Goal: Task Accomplishment & Management: Complete application form

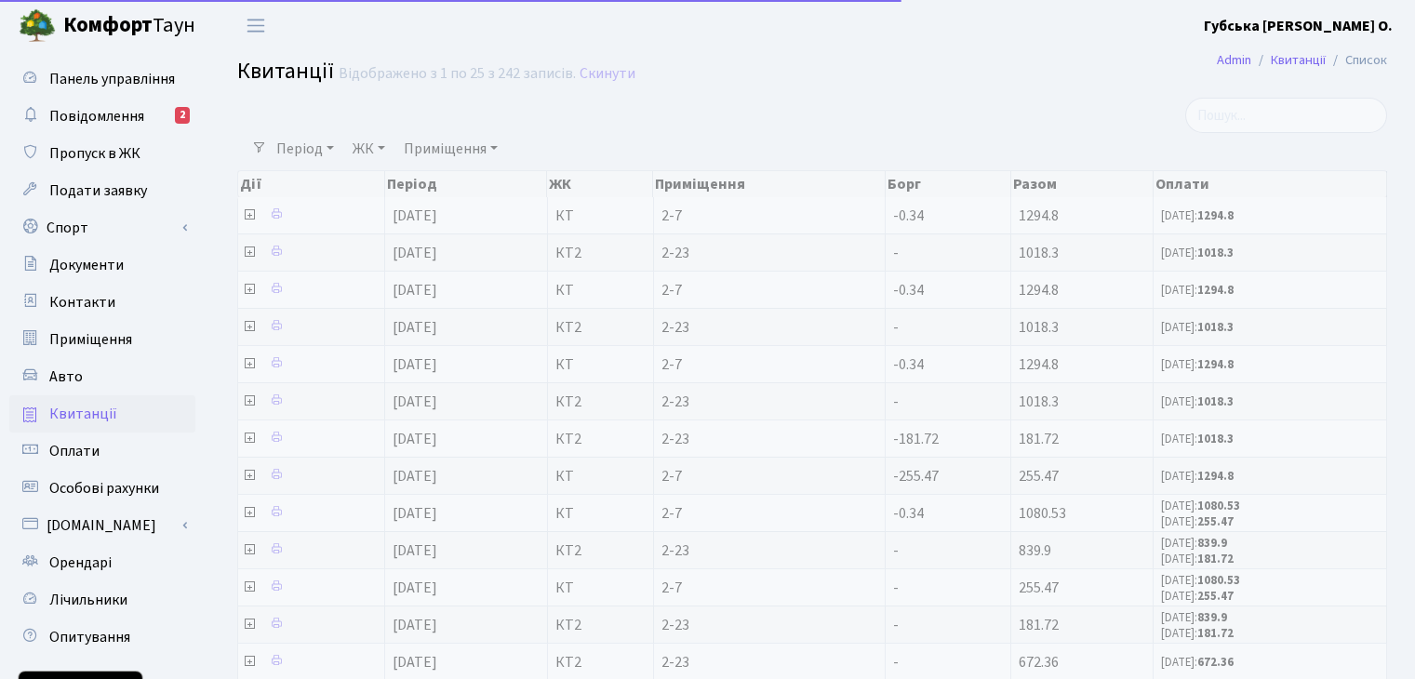
select select "25"
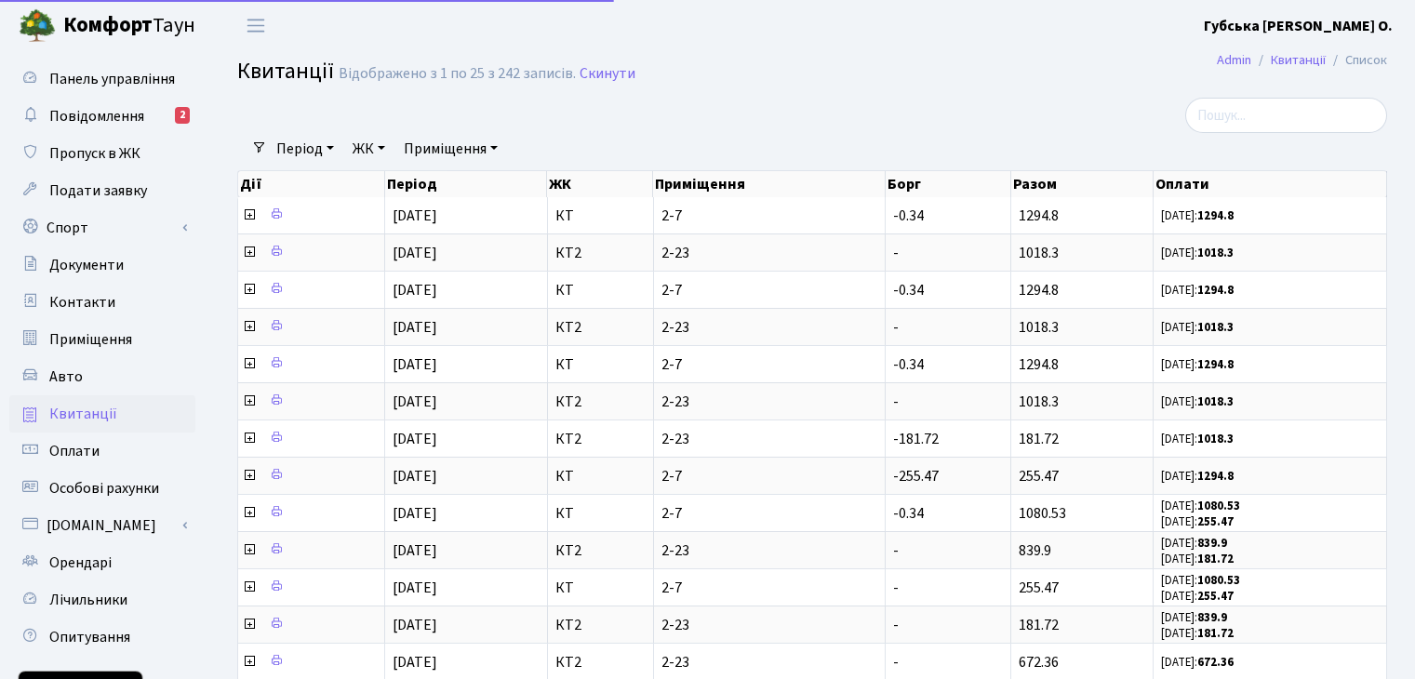
select select "25"
click at [96, 567] on span "Орендарі" at bounding box center [80, 563] width 62 height 20
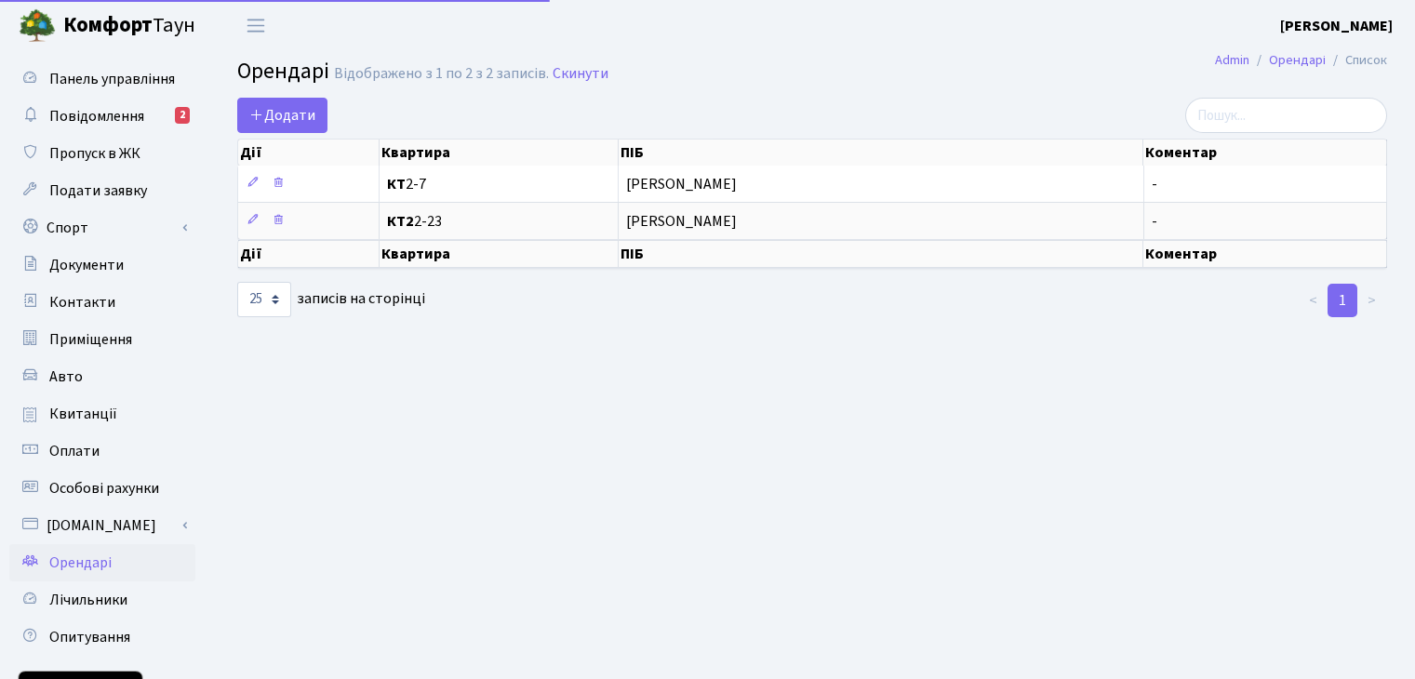
select select "25"
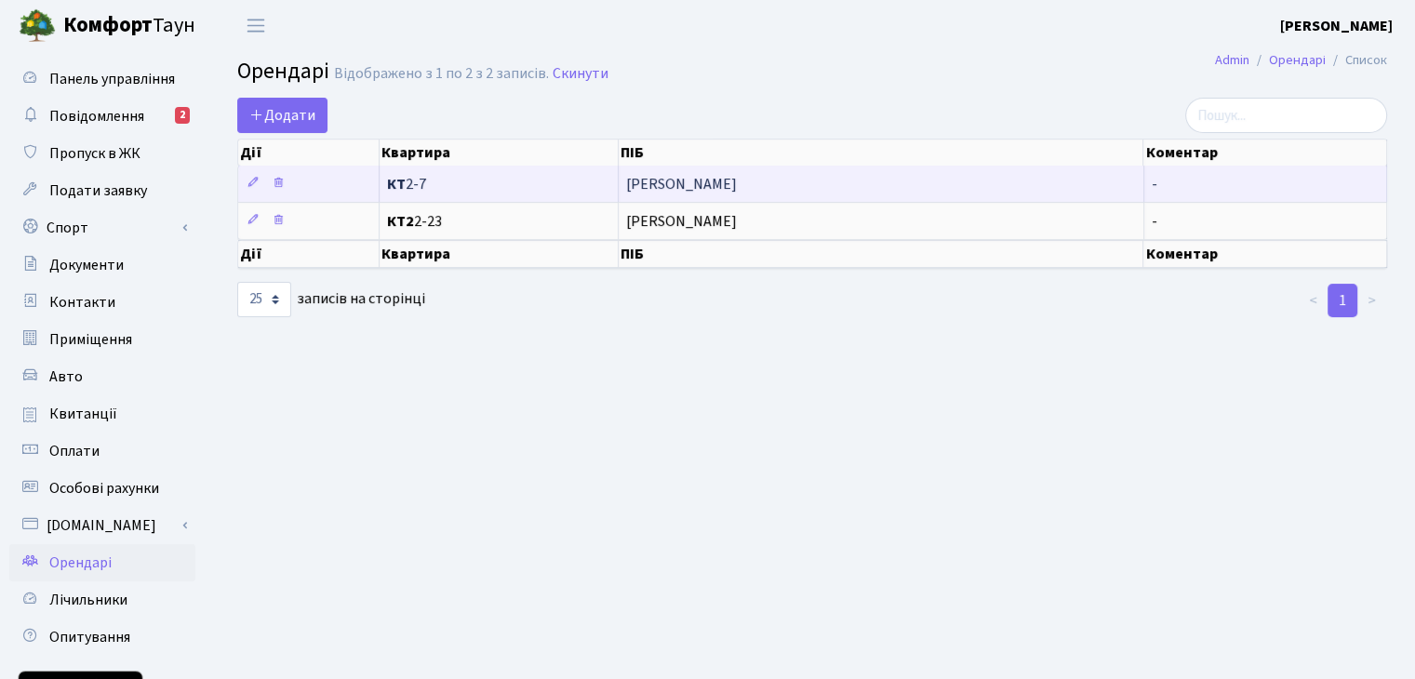
click at [549, 183] on span "КТ 2-7" at bounding box center [498, 184] width 223 height 15
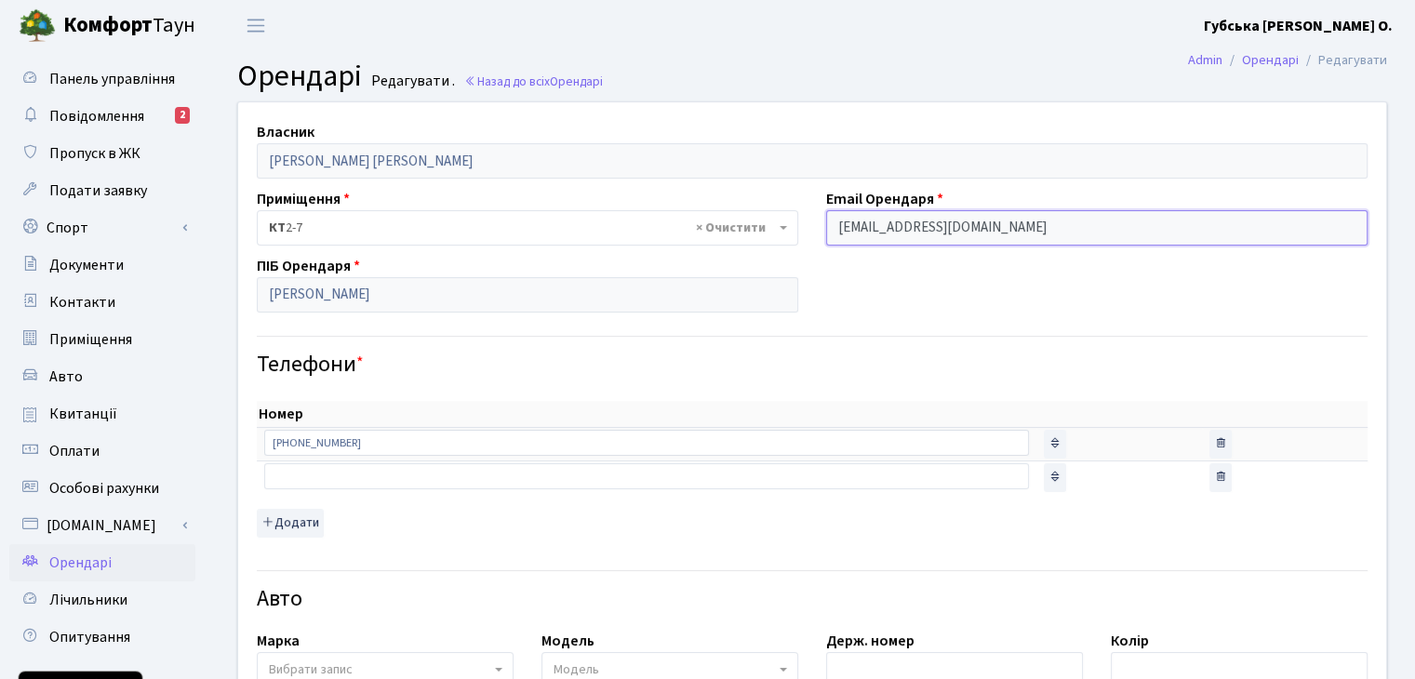
click at [1060, 232] on input "dreambot008@gmail.com" at bounding box center [1096, 227] width 541 height 35
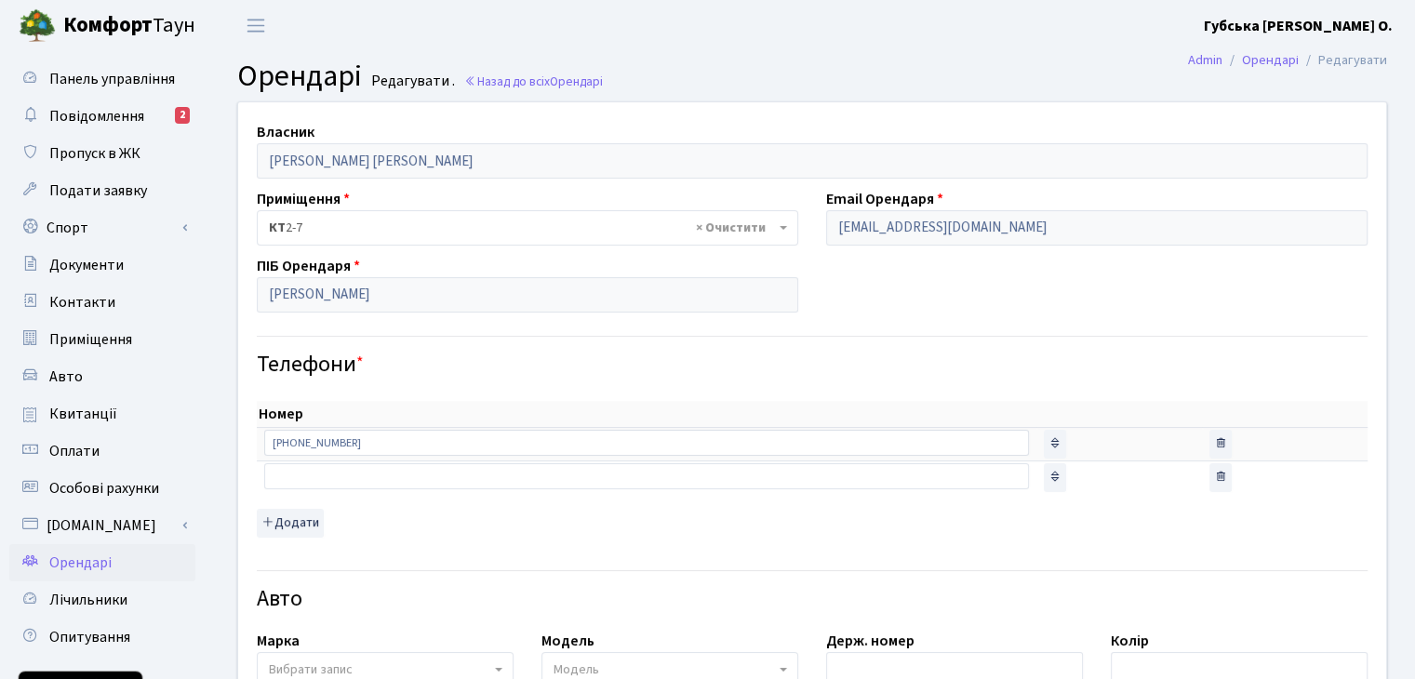
click at [1046, 296] on div "Власник Губська Вікторія Олександрівна Приміщення - <b>КТ</b>&nbsp;&nbsp;&nbsp;…" at bounding box center [812, 671] width 1176 height 1139
click at [1346, 63] on li "Редагувати" at bounding box center [1343, 60] width 88 height 20
drag, startPoint x: 1035, startPoint y: 234, endPoint x: 982, endPoint y: 276, distance: 68.1
click at [982, 276] on div "Власник Губська Вікторія Олександрівна Приміщення - <b>КТ</b>&nbsp;&nbsp;&nbsp;…" at bounding box center [812, 671] width 1176 height 1139
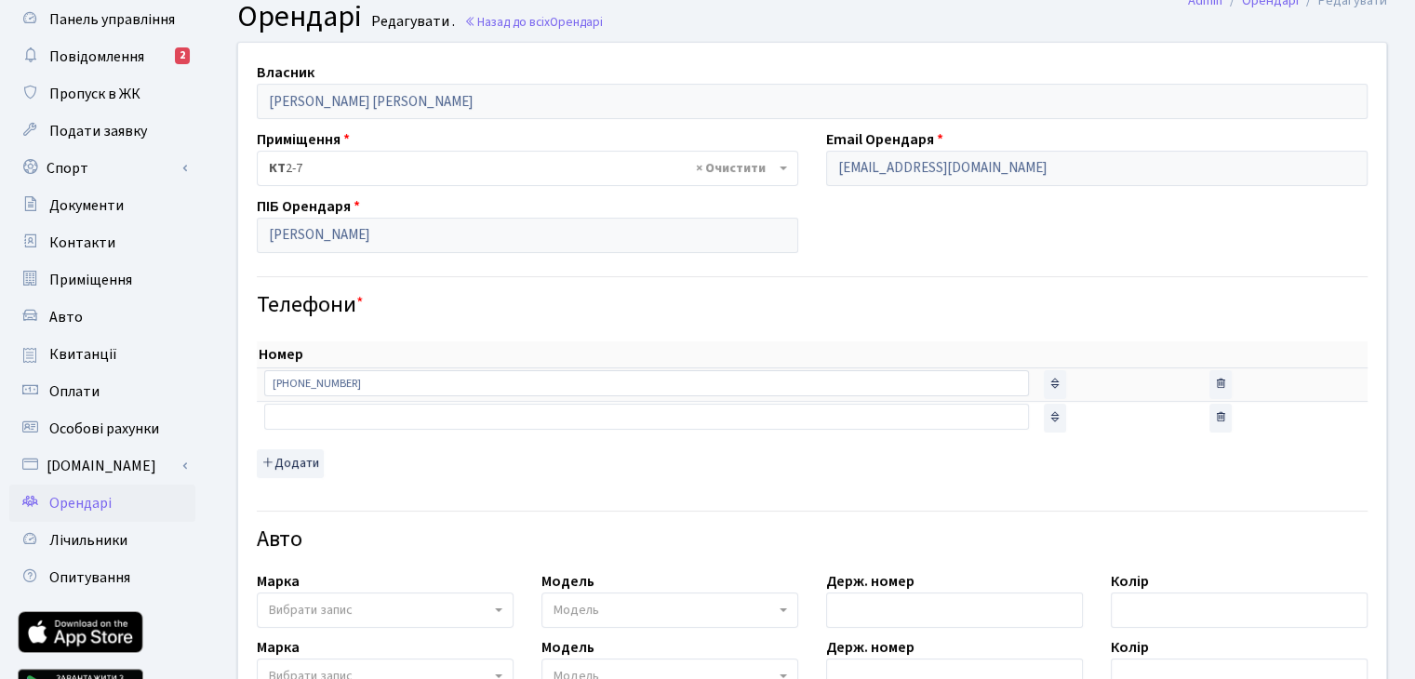
scroll to position [93, 0]
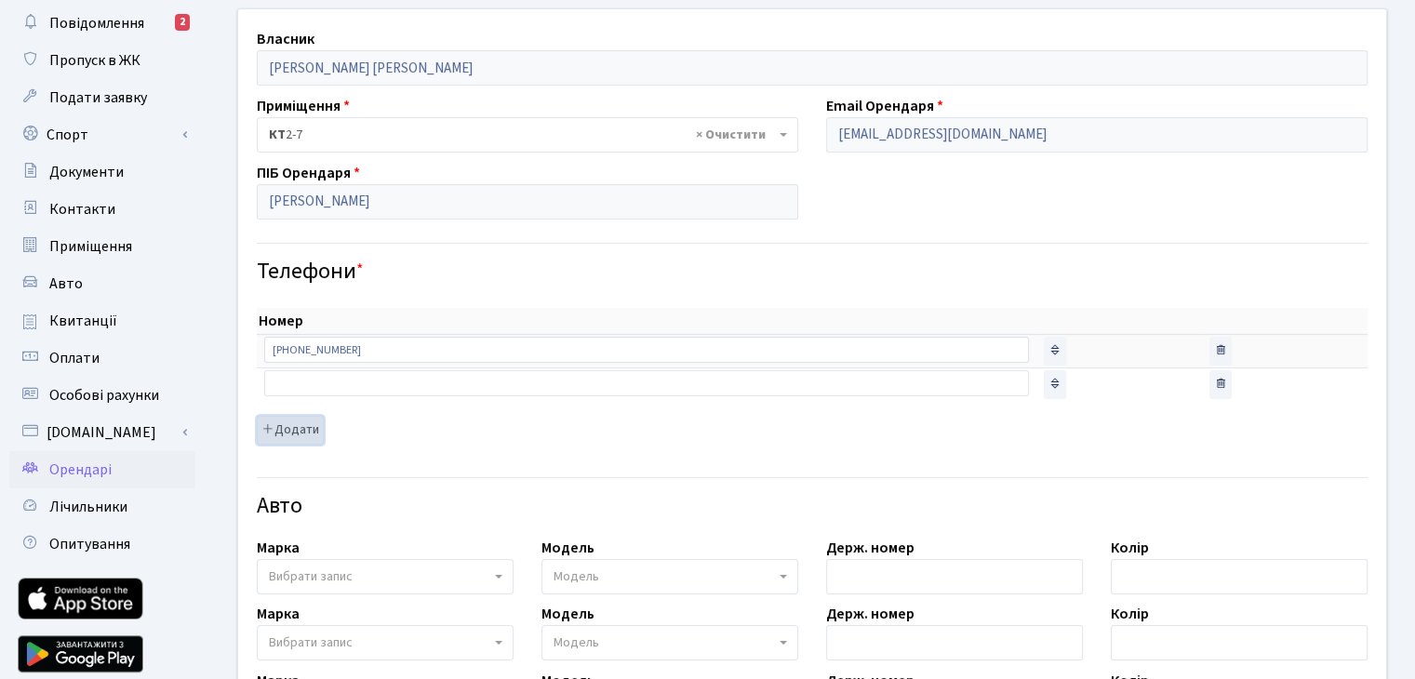
click at [290, 434] on button "Додати" at bounding box center [290, 430] width 67 height 29
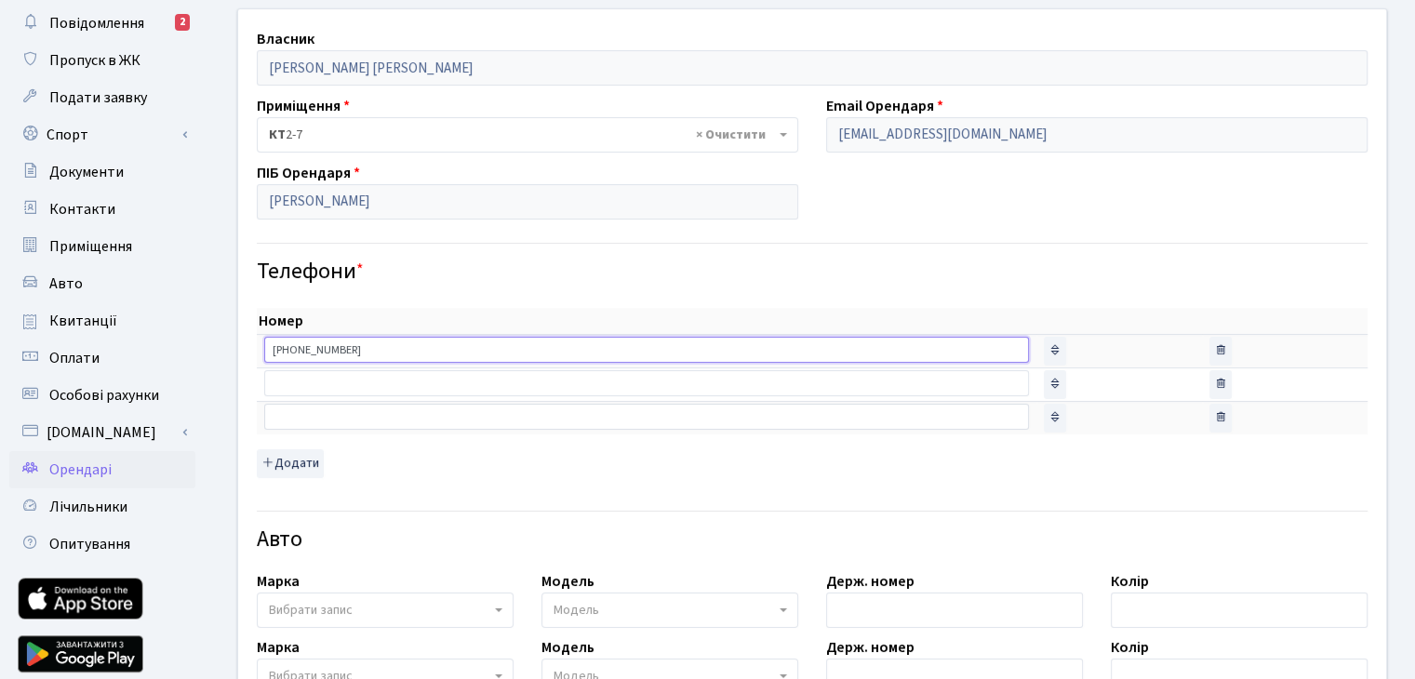
click at [529, 341] on input "+380635356283" at bounding box center [646, 350] width 765 height 26
type input "+380961515568"
click at [547, 417] on input "text" at bounding box center [646, 417] width 765 height 26
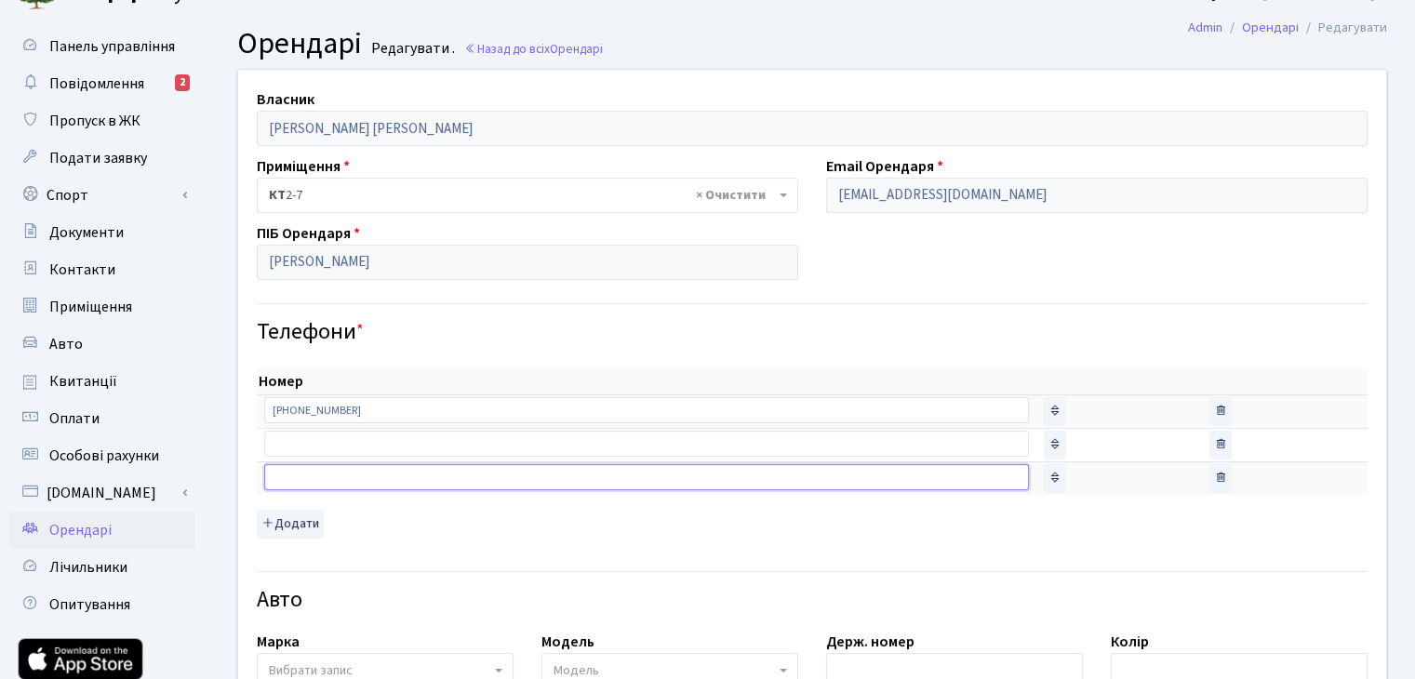
scroll to position [0, 0]
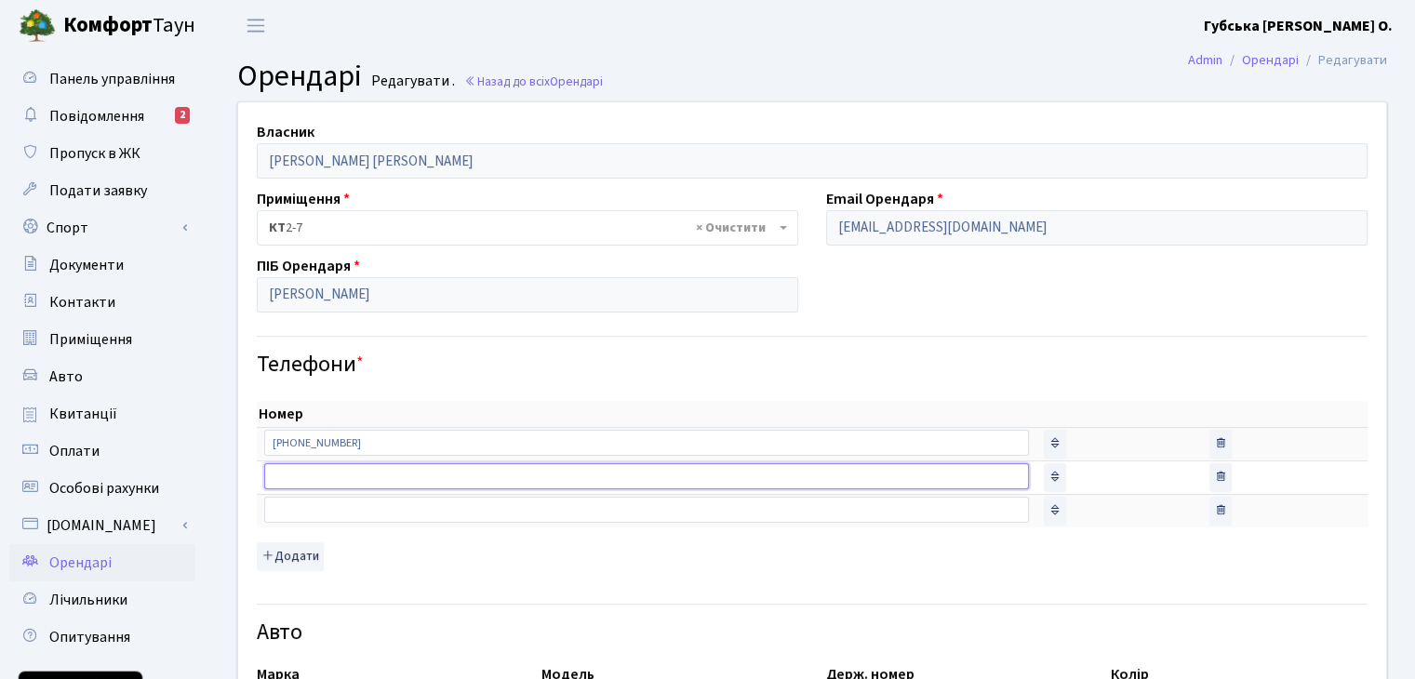
click at [539, 469] on input "text" at bounding box center [646, 476] width 765 height 26
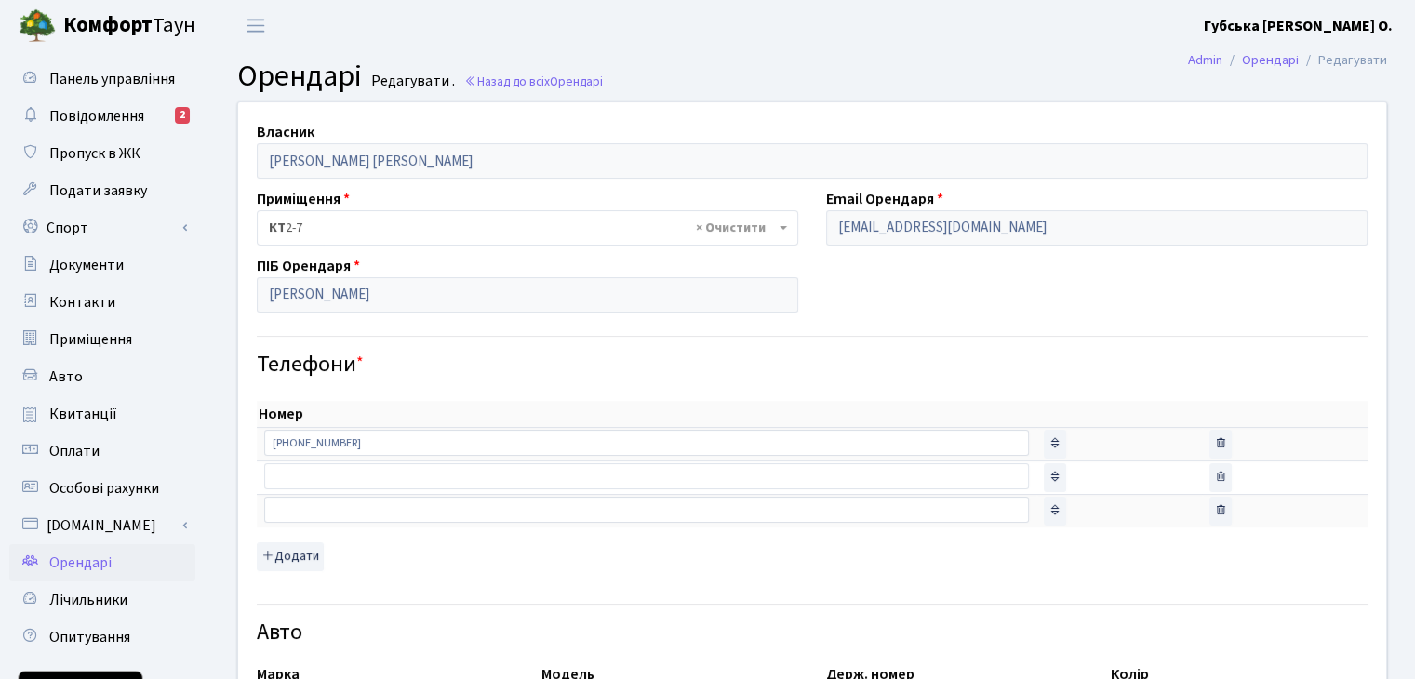
click at [1066, 446] on td "sort item" at bounding box center [1119, 443] width 166 height 33
click at [755, 445] on input "+380961515568" at bounding box center [646, 443] width 765 height 26
click at [472, 514] on input "text" at bounding box center [646, 510] width 765 height 26
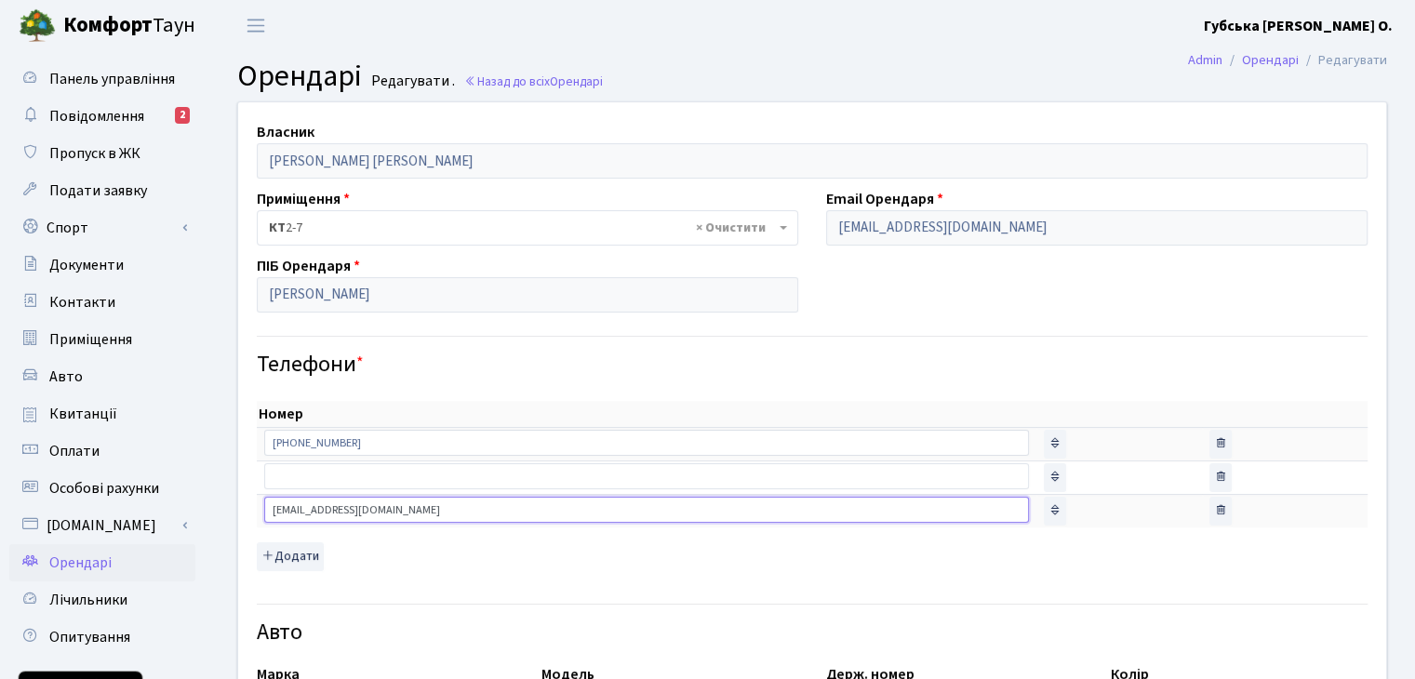
type input "julietmolokanova@gmail.com"
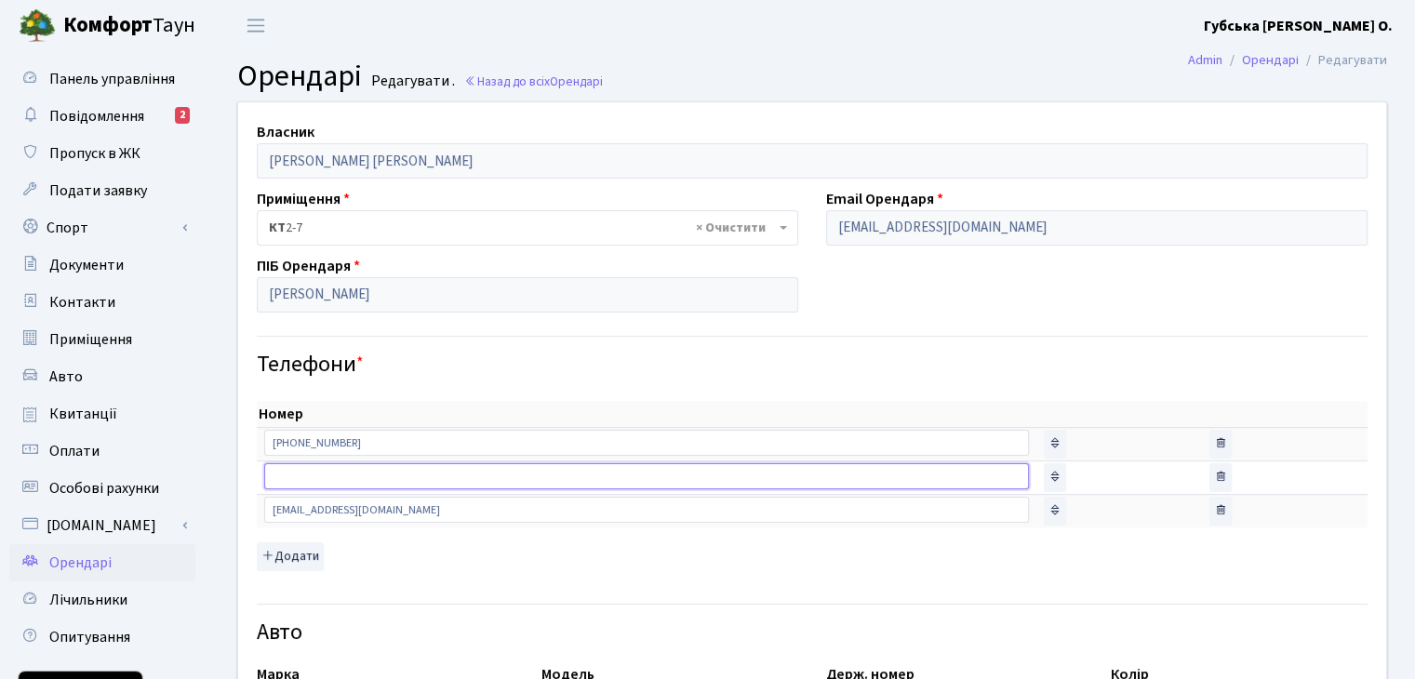
click at [490, 473] on input "text" at bounding box center [646, 476] width 765 height 26
type input "[PERSON_NAME]"
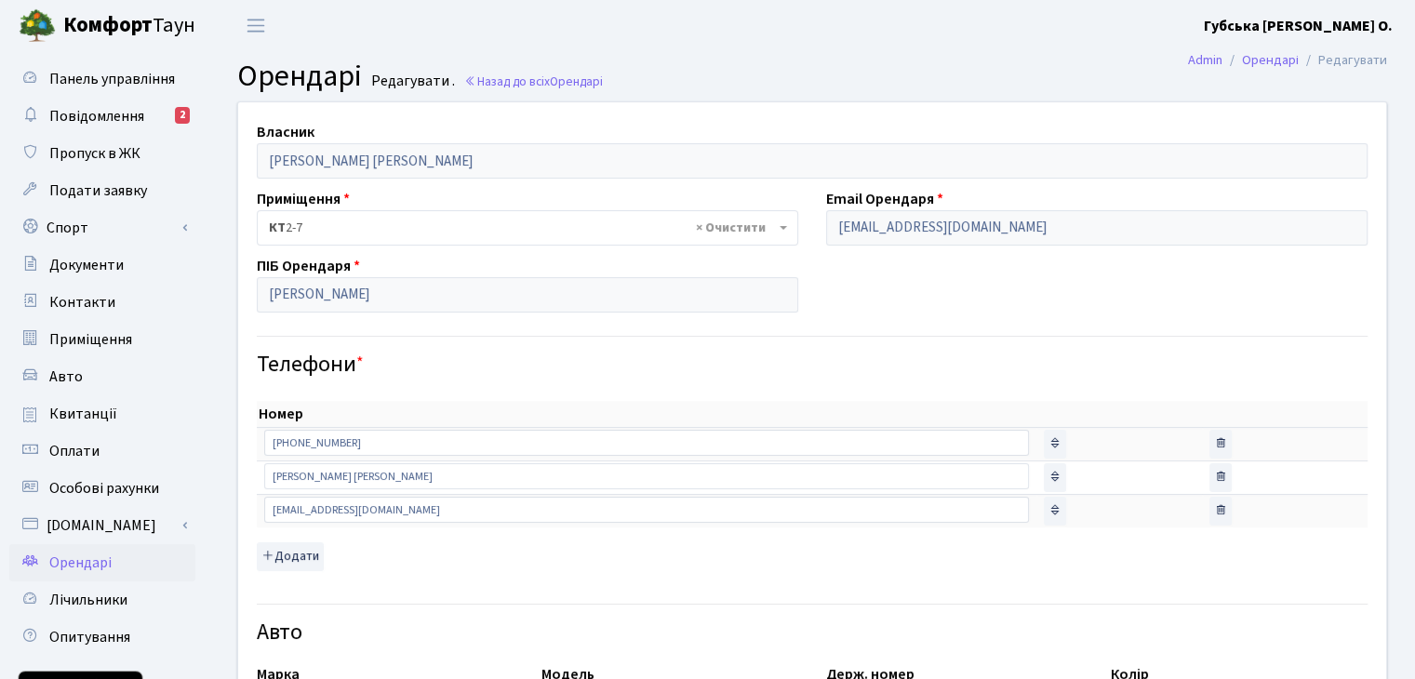
click at [567, 563] on div "Номер sort item delete item +380961515568 sort item delete item Молоканова Юлія…" at bounding box center [812, 486] width 1111 height 170
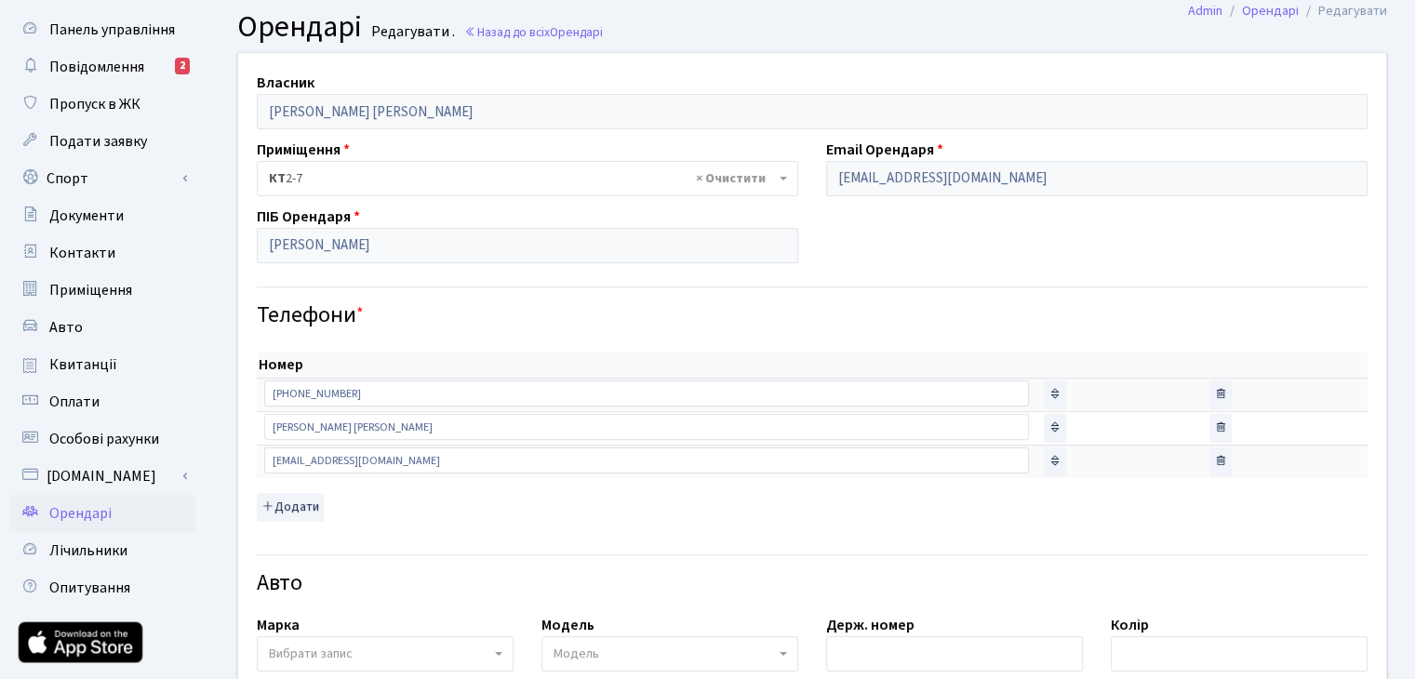
scroll to position [93, 0]
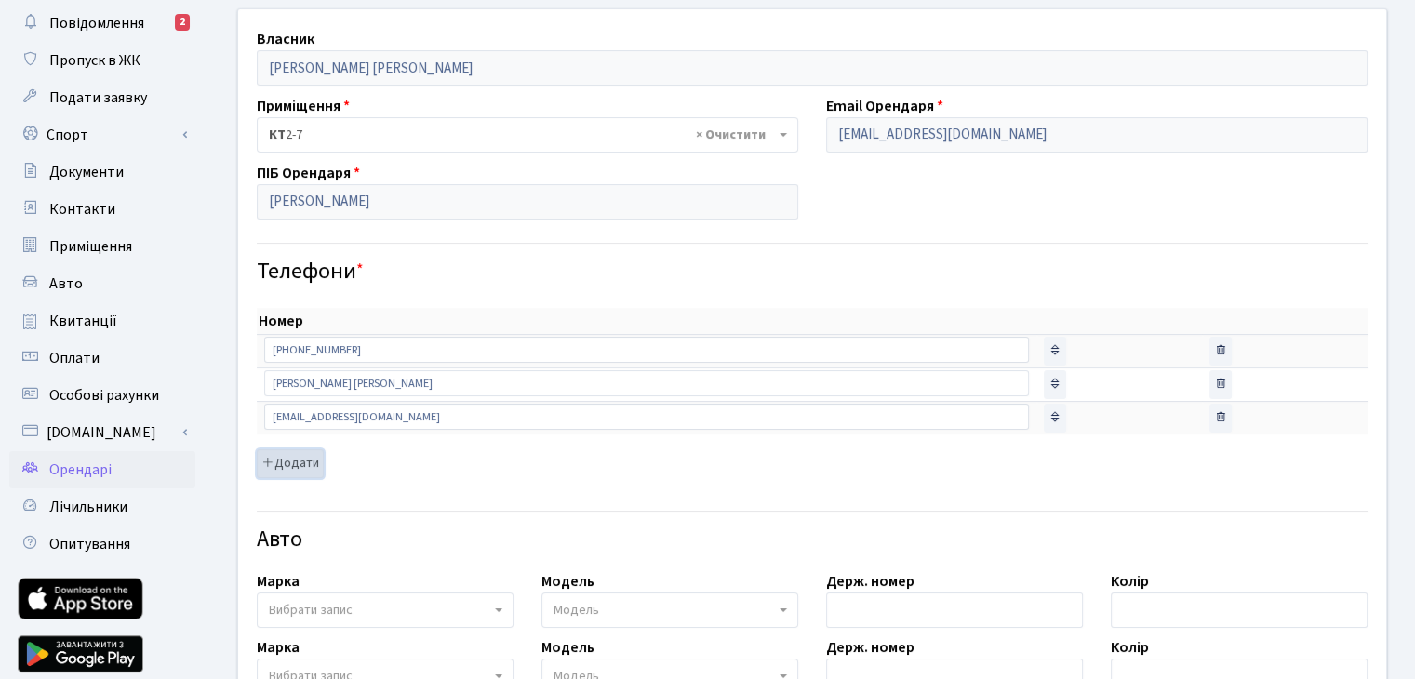
click at [298, 457] on button "Додати" at bounding box center [290, 463] width 67 height 29
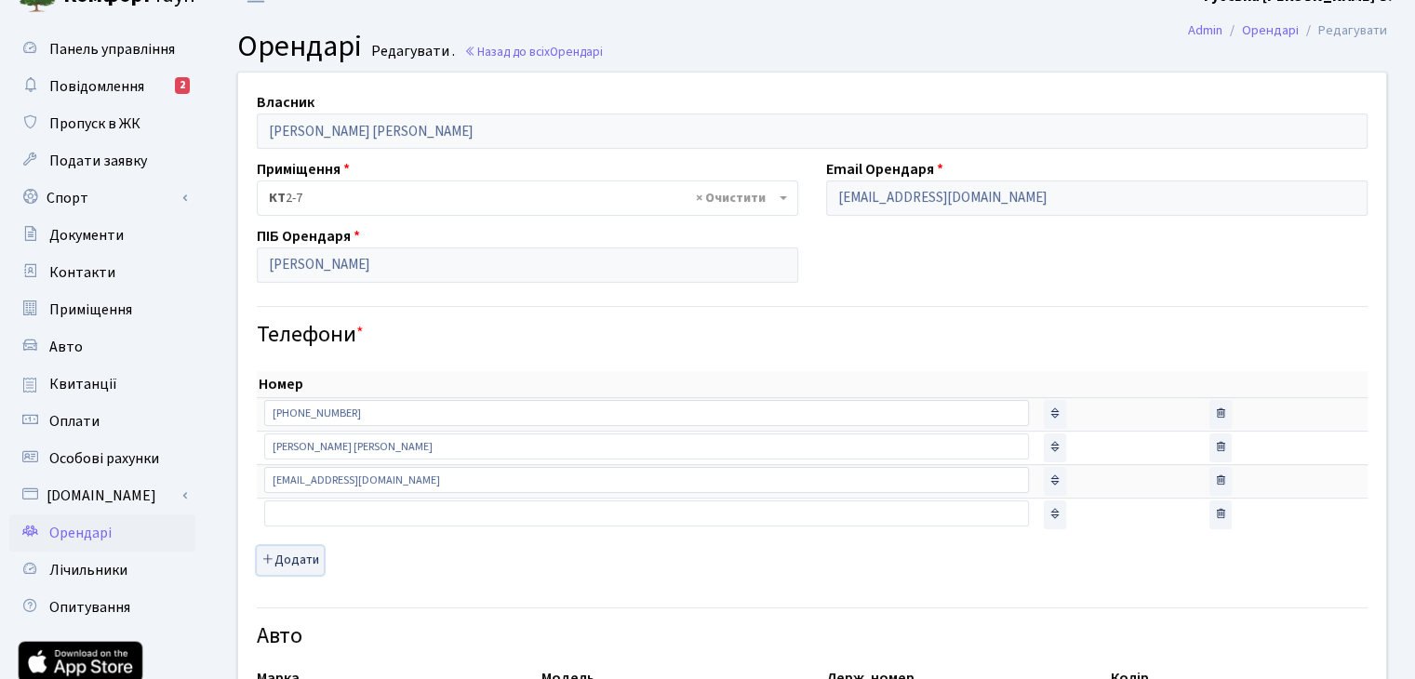
scroll to position [0, 0]
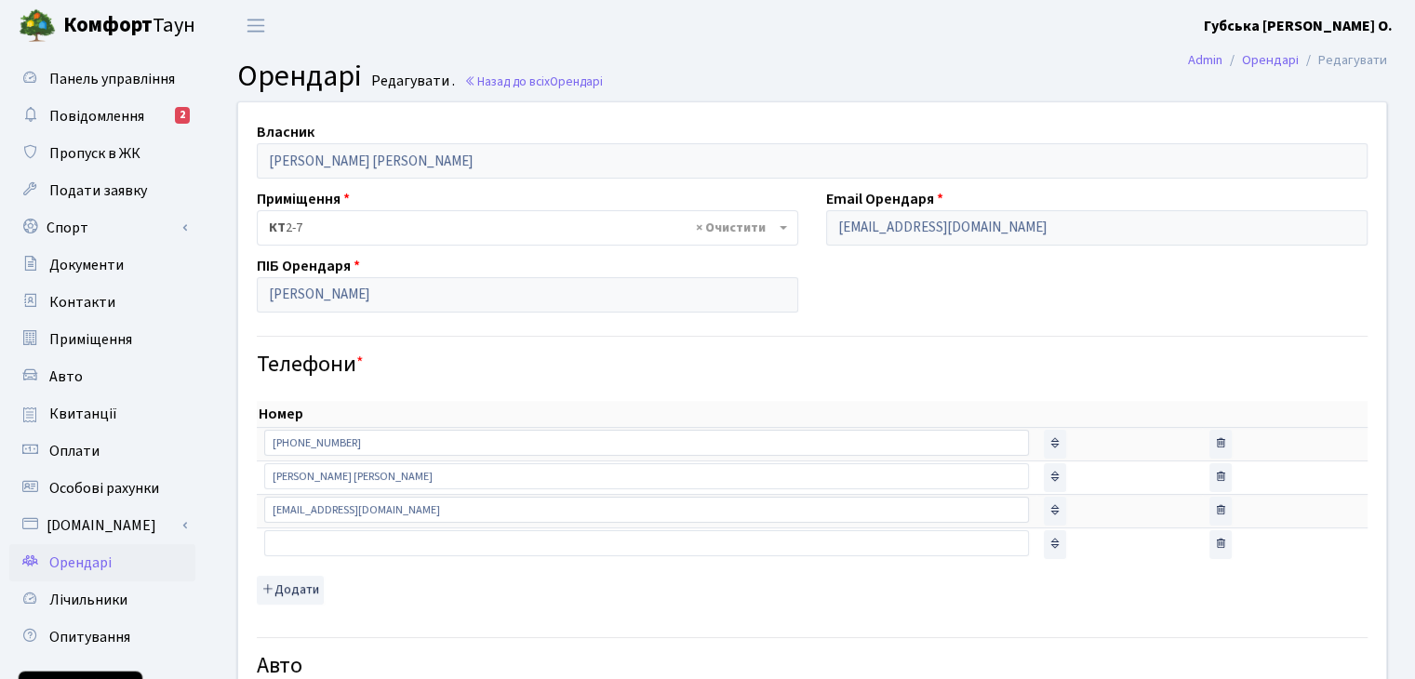
click at [1100, 474] on td "sort item" at bounding box center [1119, 476] width 166 height 33
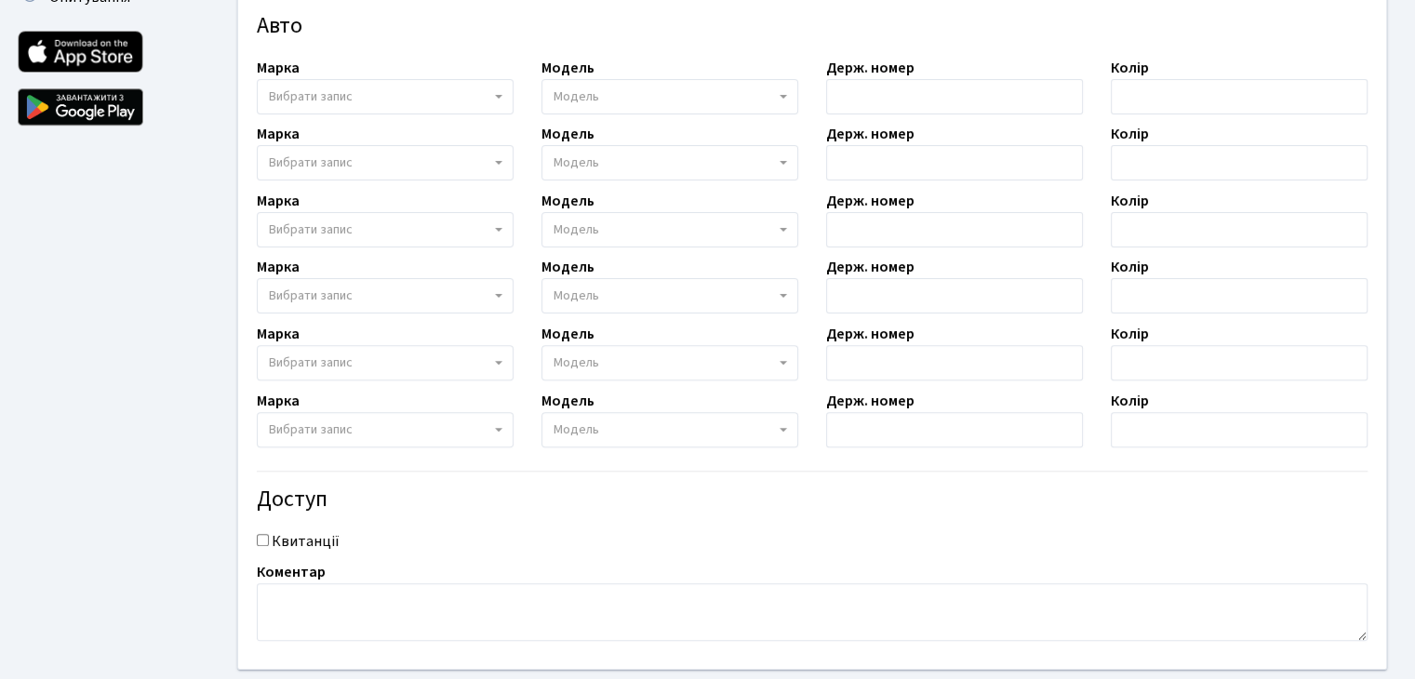
scroll to position [740, 0]
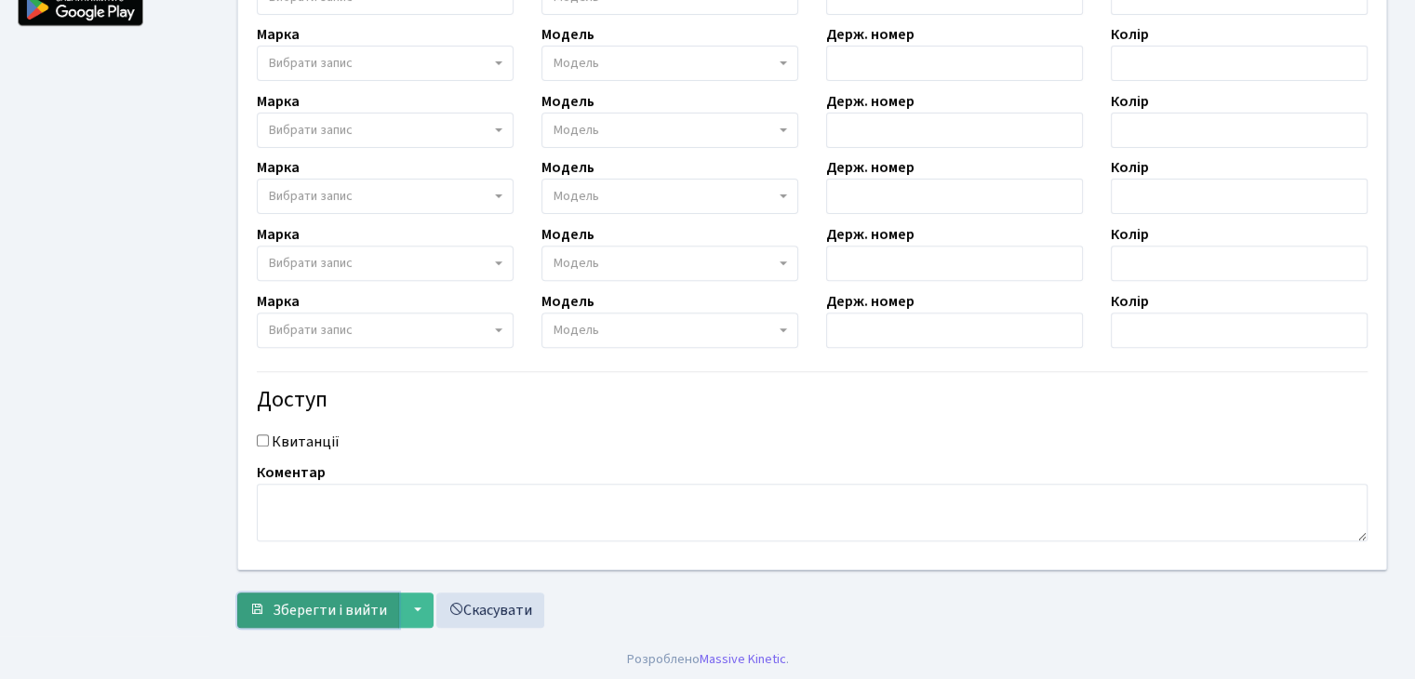
click at [357, 602] on span "Зберегти і вийти" at bounding box center [330, 610] width 114 height 20
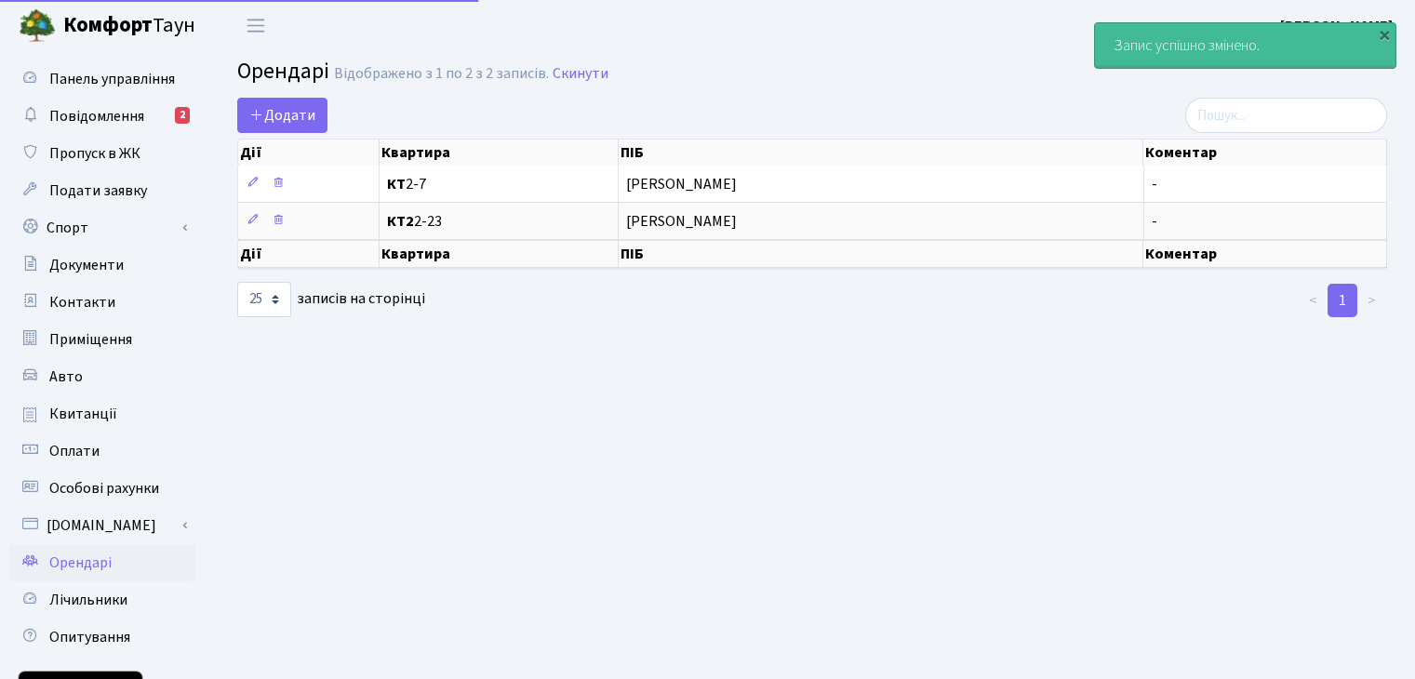
select select "25"
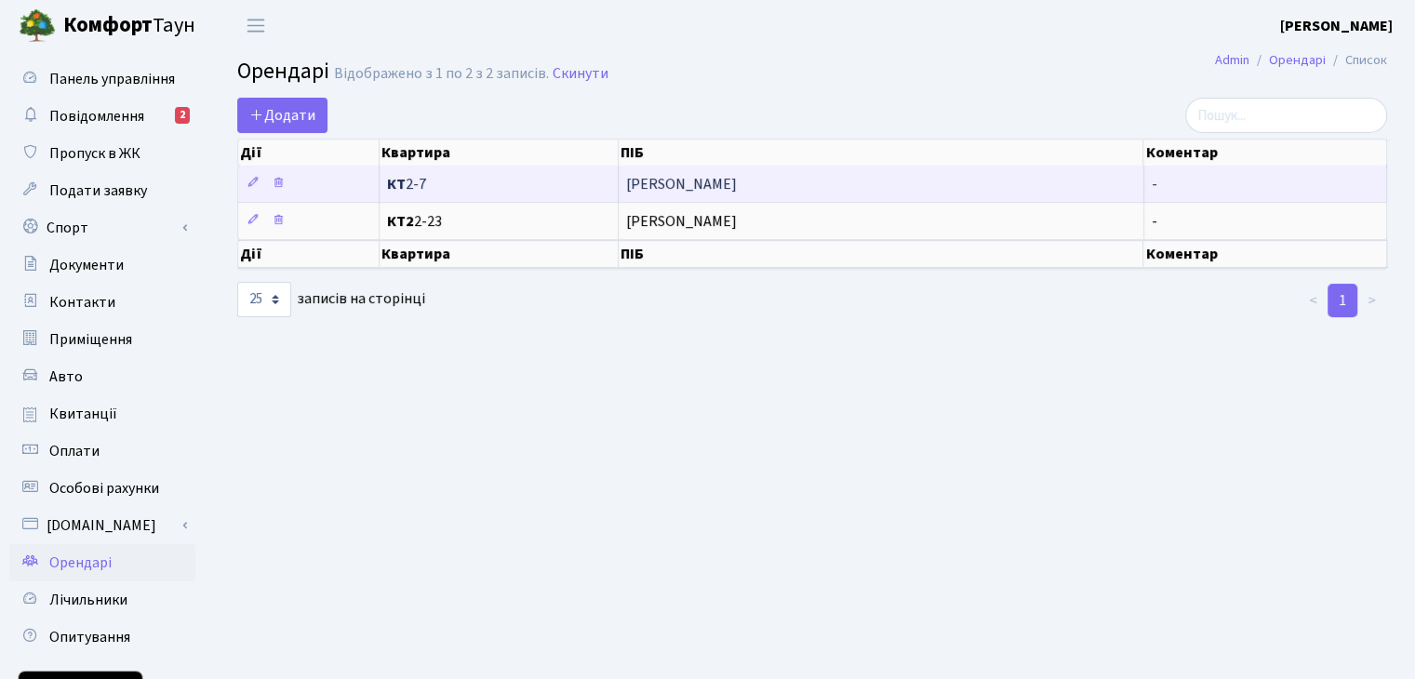
click at [541, 180] on span "КТ 2-7" at bounding box center [498, 184] width 223 height 15
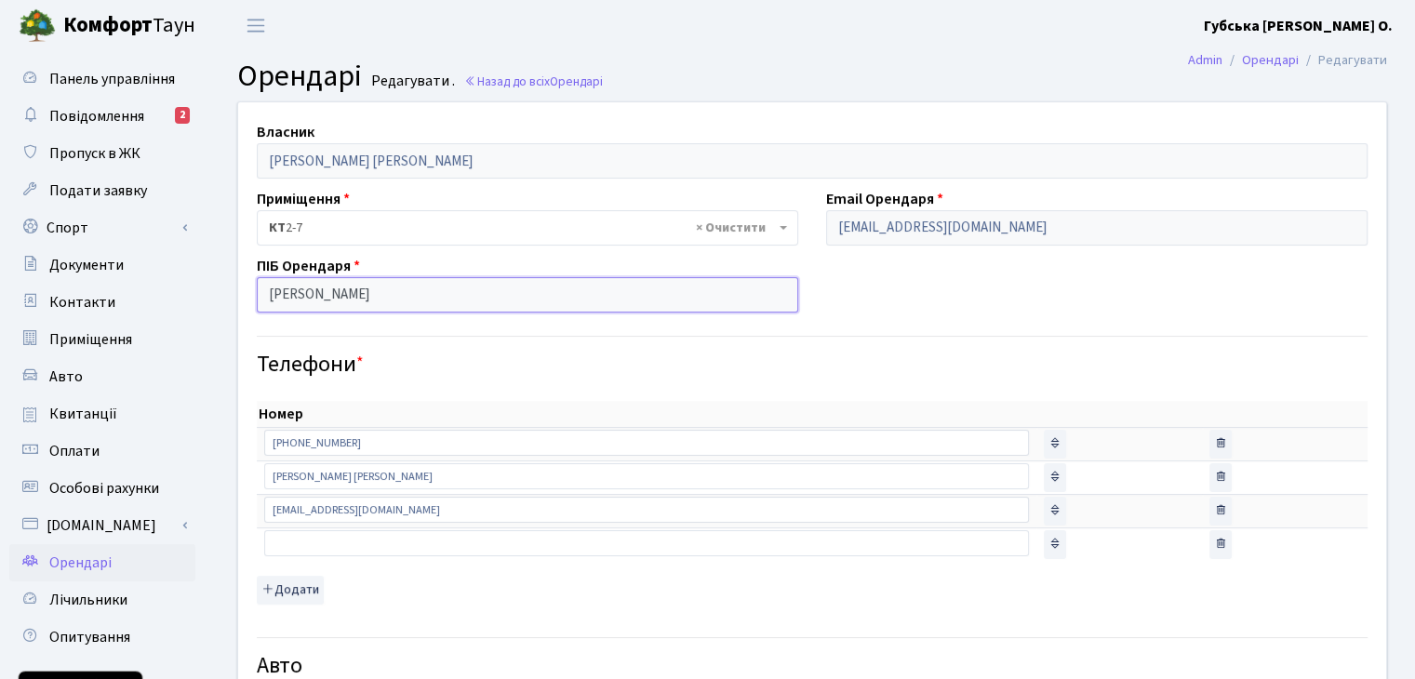
click at [579, 296] on input "[PERSON_NAME]" at bounding box center [527, 294] width 541 height 35
click at [521, 82] on link "Назад до всіх Орендарі" at bounding box center [533, 82] width 139 height 18
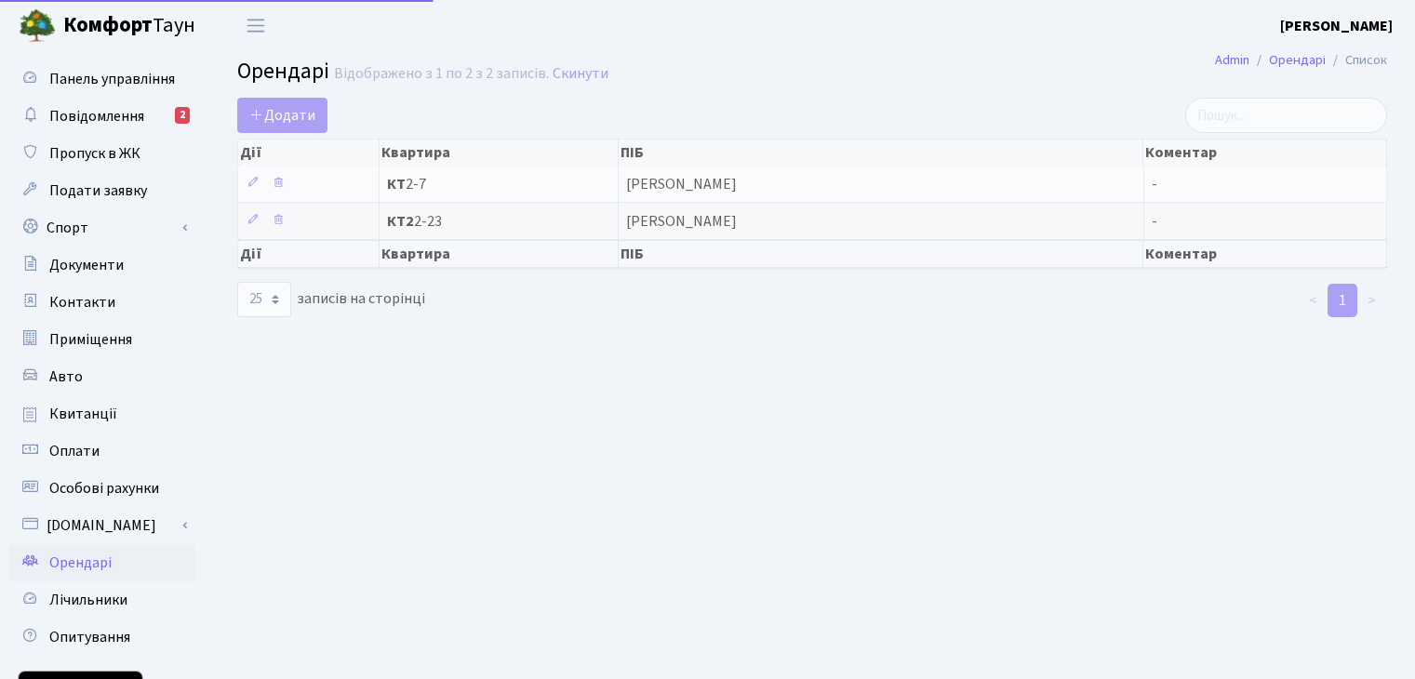
select select "25"
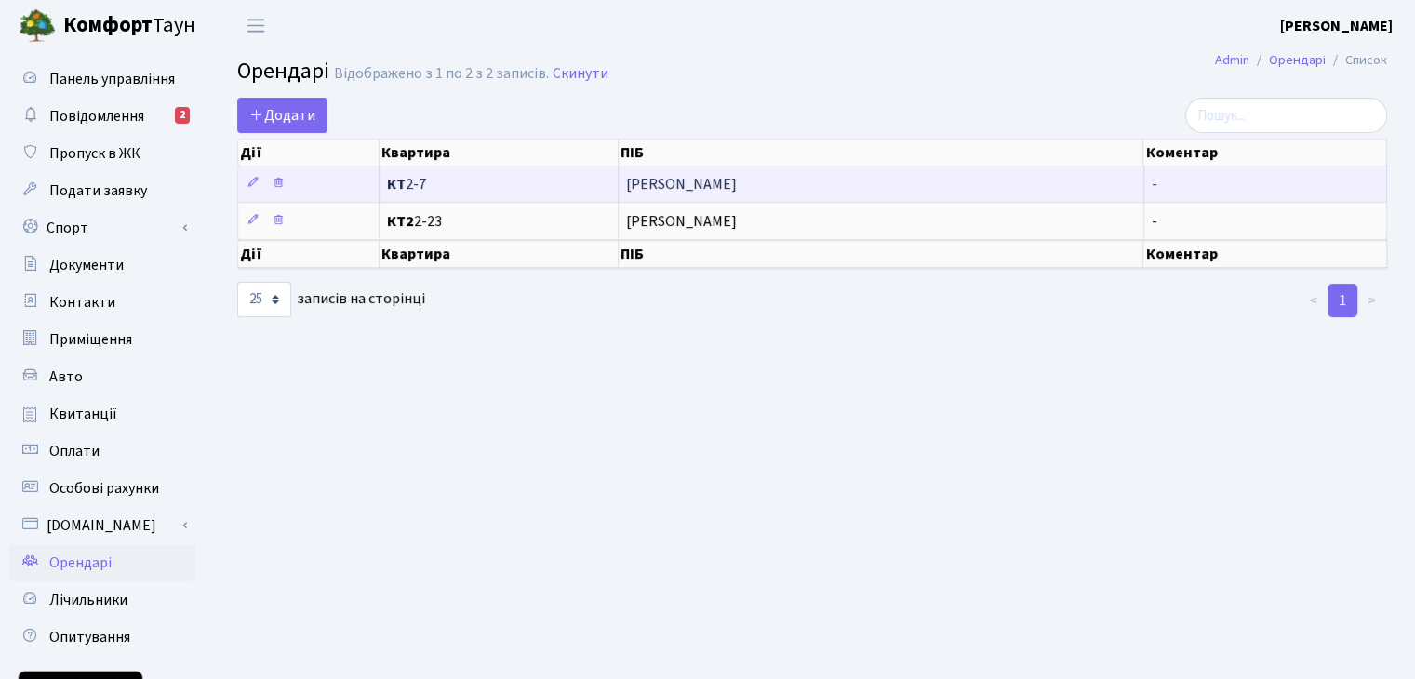
click at [528, 177] on span "КТ 2-7" at bounding box center [498, 184] width 223 height 15
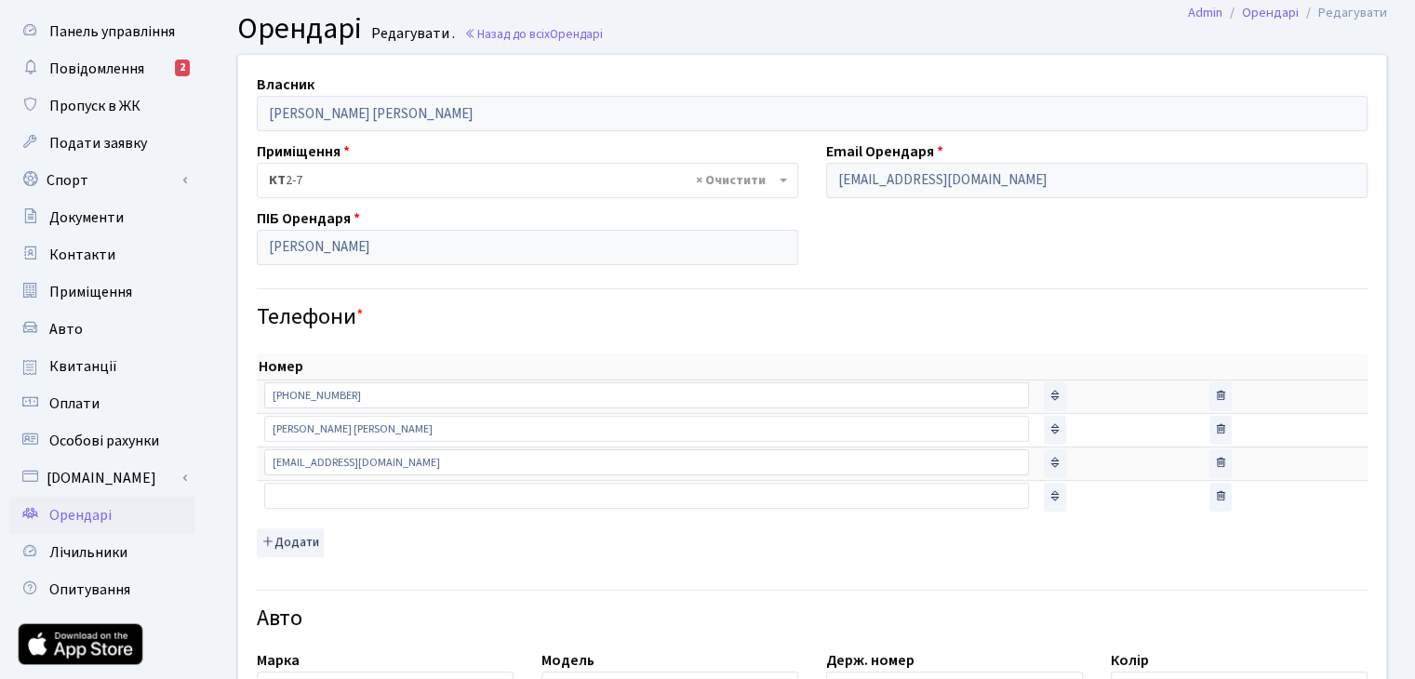
scroll to position [93, 0]
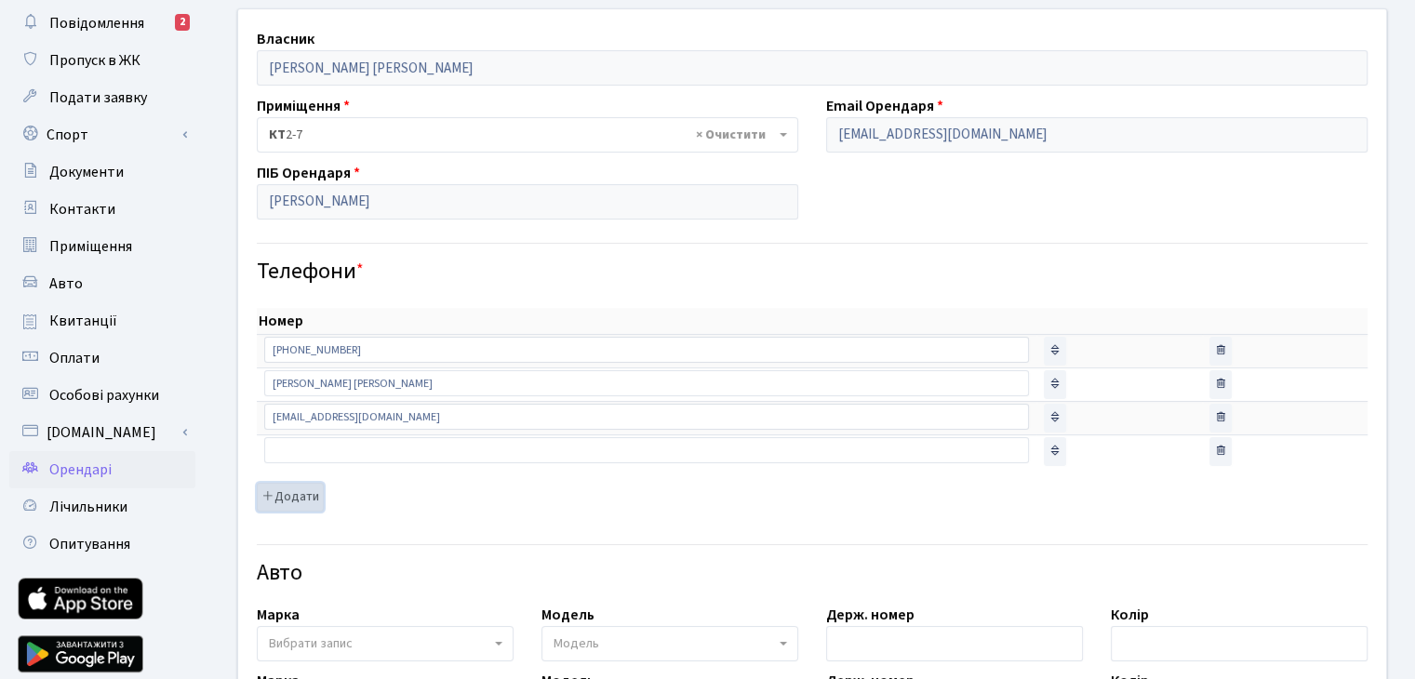
click at [291, 498] on button "Додати" at bounding box center [290, 497] width 67 height 29
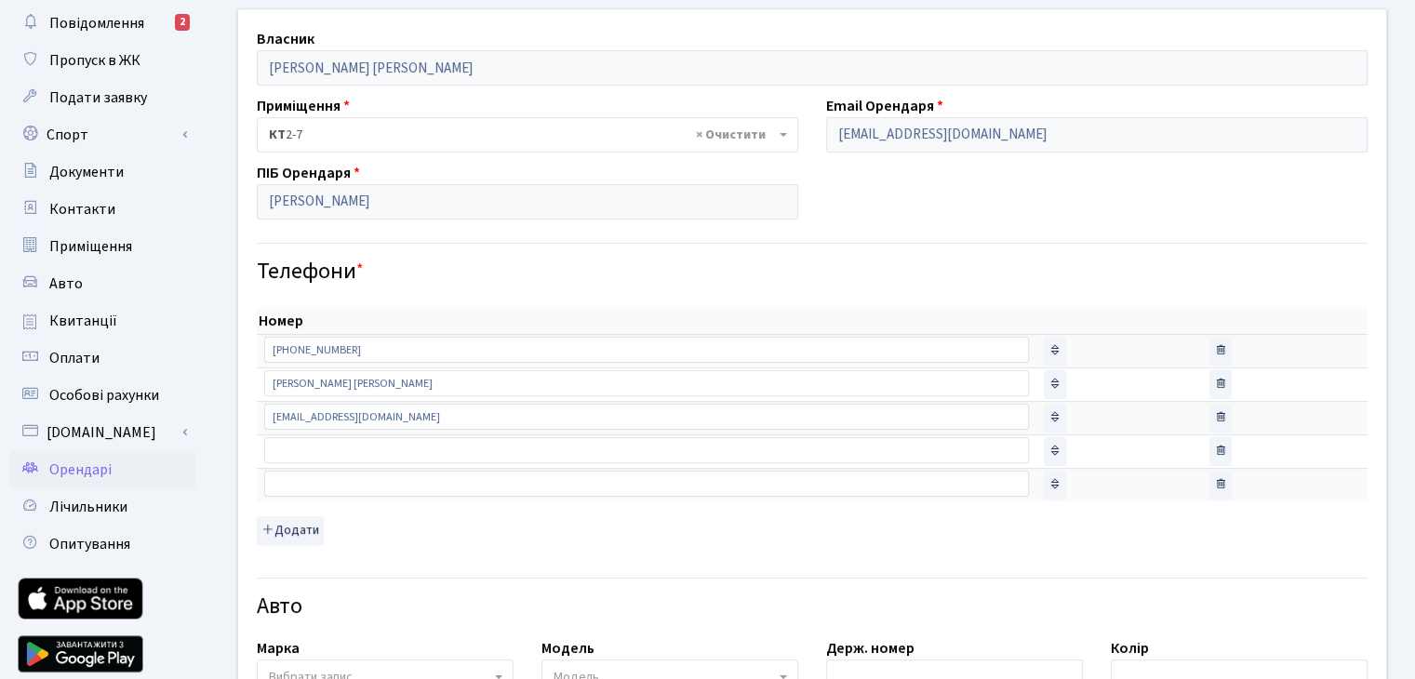
click at [1095, 351] on td "sort item" at bounding box center [1119, 350] width 166 height 33
click at [1048, 352] on icon at bounding box center [1054, 349] width 13 height 13
click at [1048, 343] on icon at bounding box center [1054, 349] width 13 height 13
click at [752, 346] on input "+380961515568" at bounding box center [646, 350] width 765 height 26
click at [1094, 378] on td "sort item" at bounding box center [1119, 383] width 166 height 33
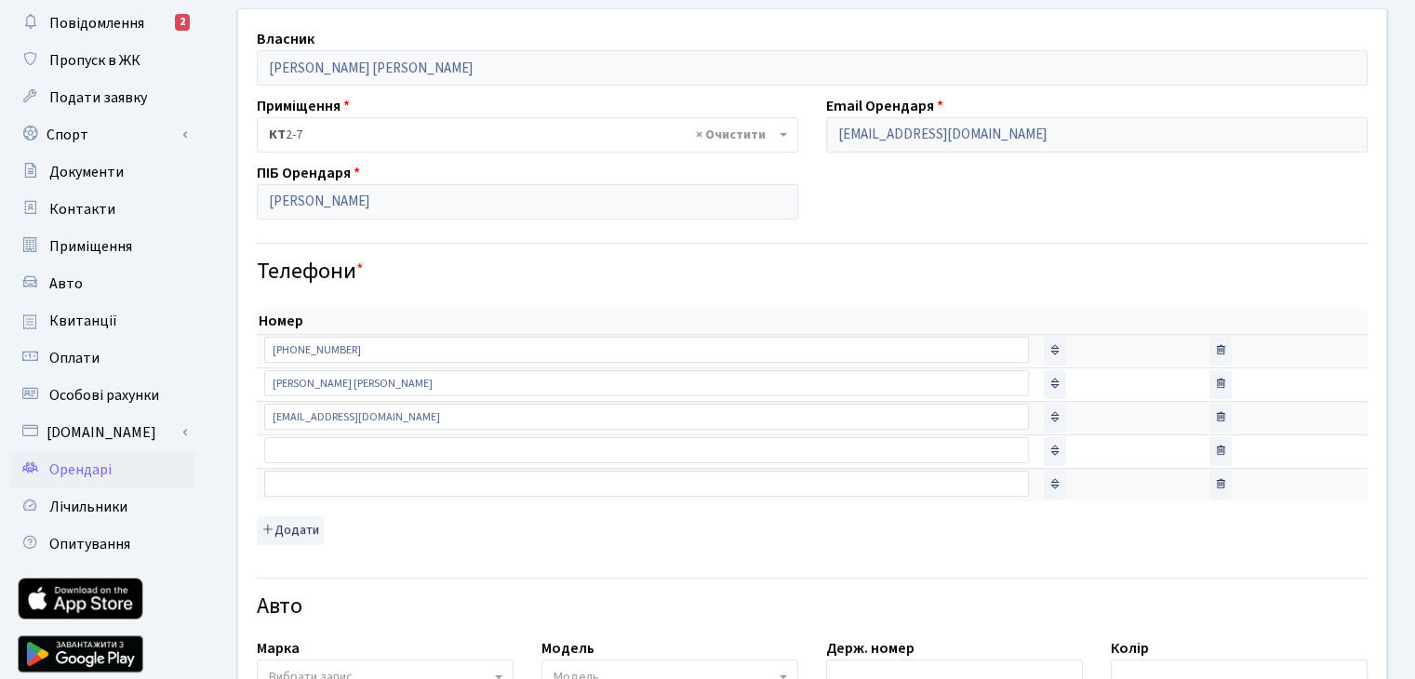
click at [1064, 385] on td "sort item" at bounding box center [1119, 383] width 166 height 33
click at [1209, 471] on button "delete item" at bounding box center [1220, 485] width 22 height 29
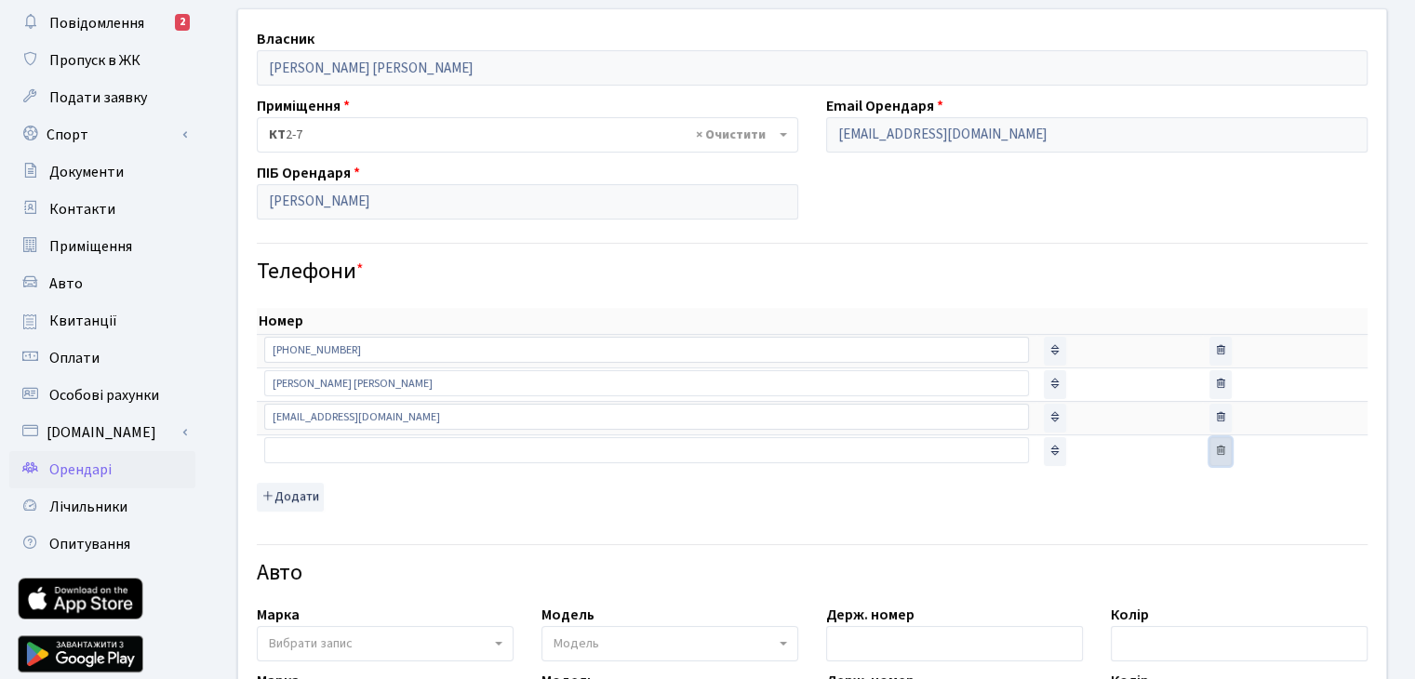
click at [1214, 450] on icon "button" at bounding box center [1220, 450] width 13 height 13
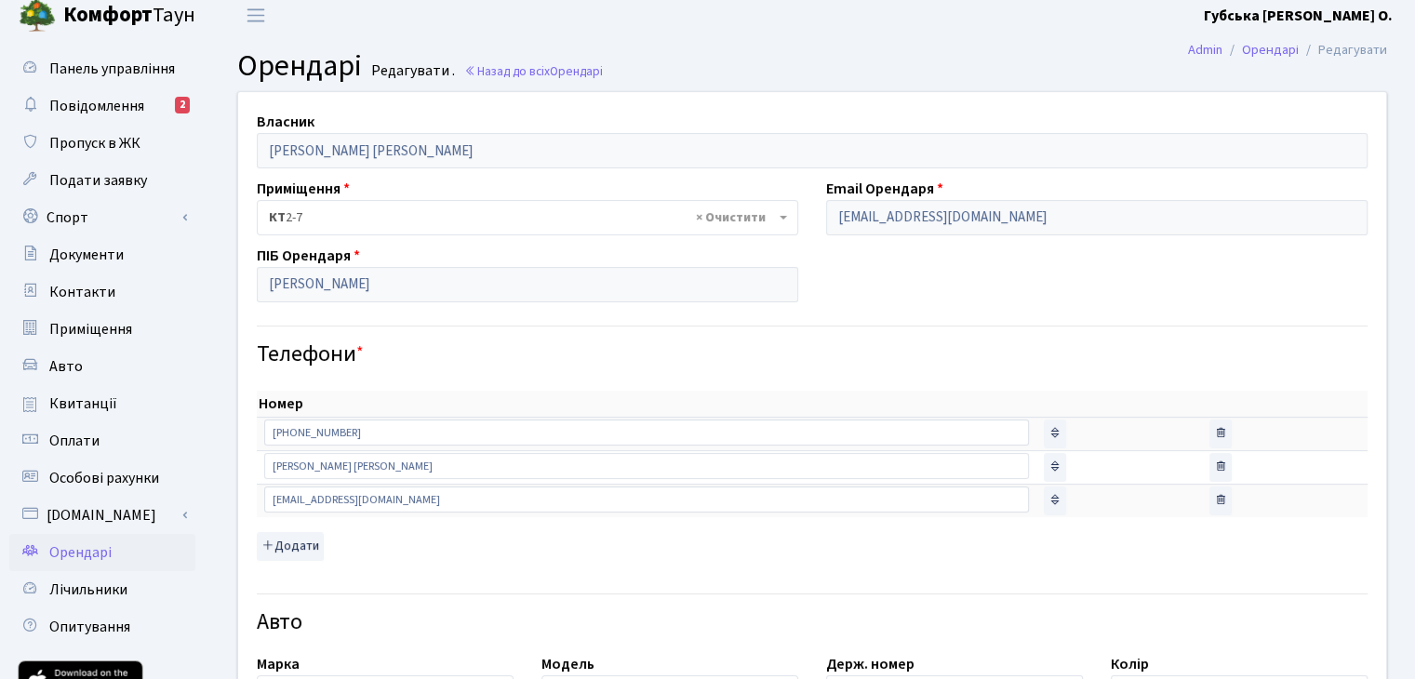
scroll to position [0, 0]
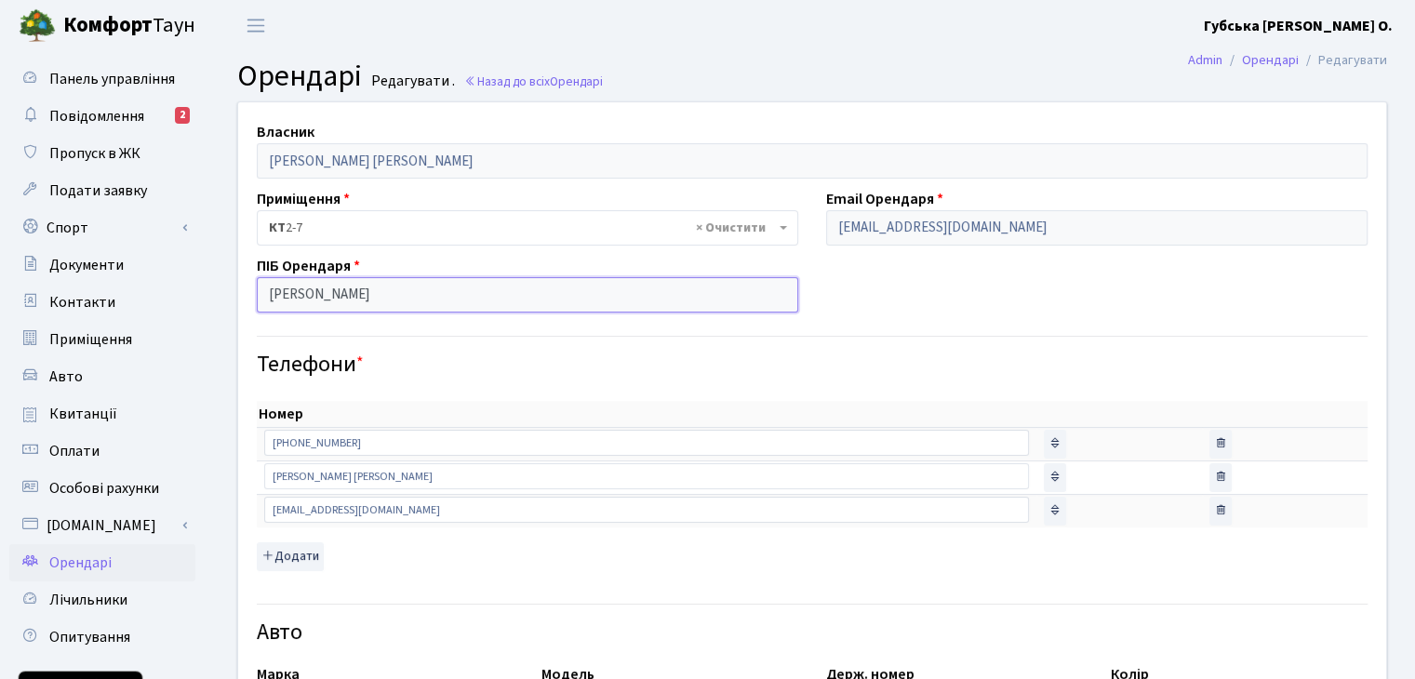
click at [627, 289] on input "[PERSON_NAME]" at bounding box center [527, 294] width 541 height 35
click at [478, 439] on input "+380961515568" at bounding box center [646, 443] width 765 height 26
click at [1088, 440] on td "sort item" at bounding box center [1119, 443] width 166 height 33
click at [1044, 450] on span "sort item" at bounding box center [1055, 444] width 22 height 29
click at [1048, 437] on icon at bounding box center [1054, 442] width 13 height 13
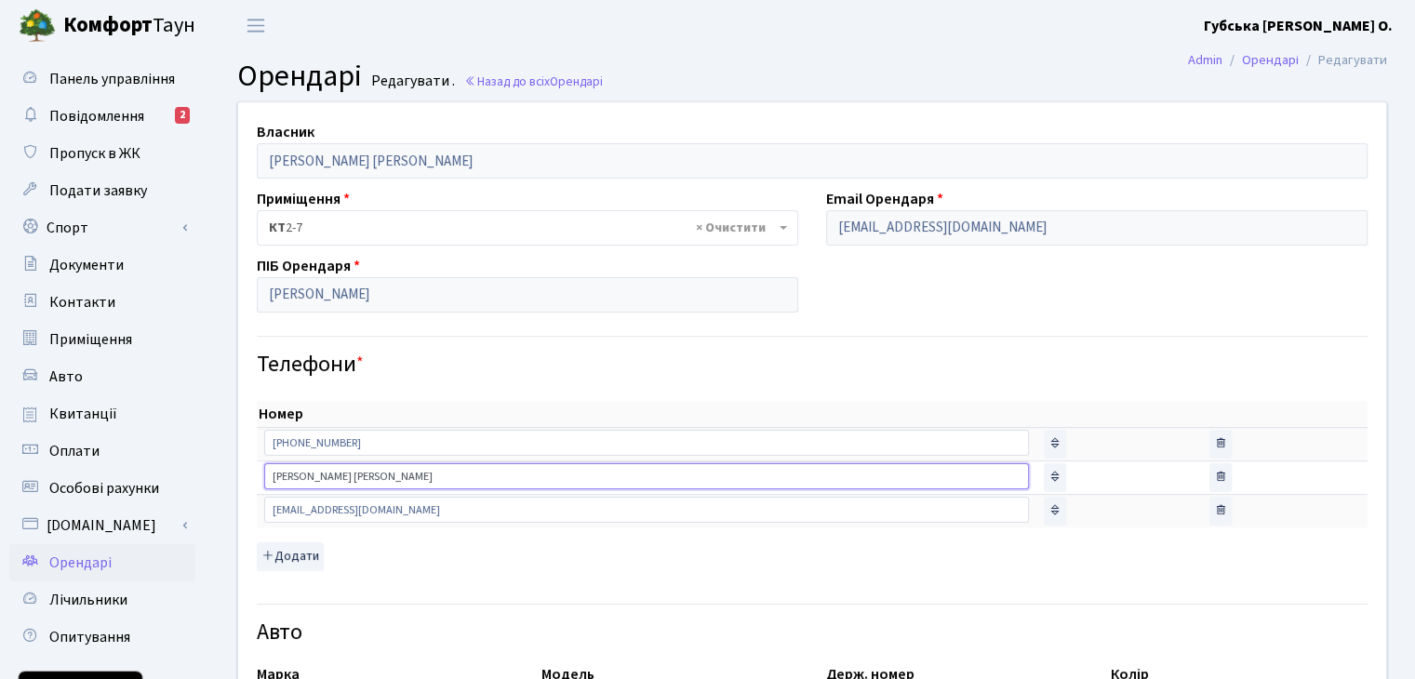
click at [608, 474] on input "Молоканова Юлія Олександрівна" at bounding box center [646, 476] width 765 height 26
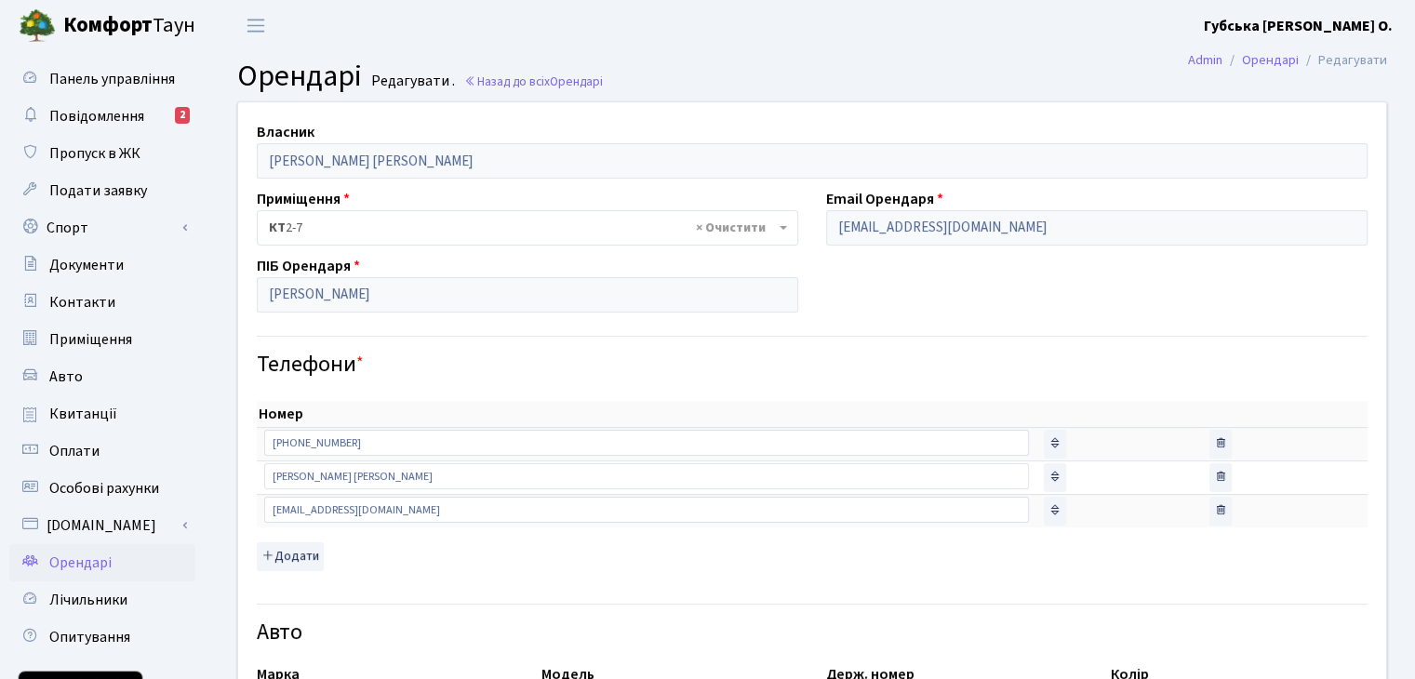
click at [1088, 479] on td "sort item" at bounding box center [1119, 476] width 166 height 33
drag, startPoint x: 1098, startPoint y: 473, endPoint x: 1146, endPoint y: 474, distance: 48.4
click at [1113, 473] on td "sort item" at bounding box center [1119, 476] width 166 height 33
click at [1217, 508] on button "delete item" at bounding box center [1220, 511] width 22 height 29
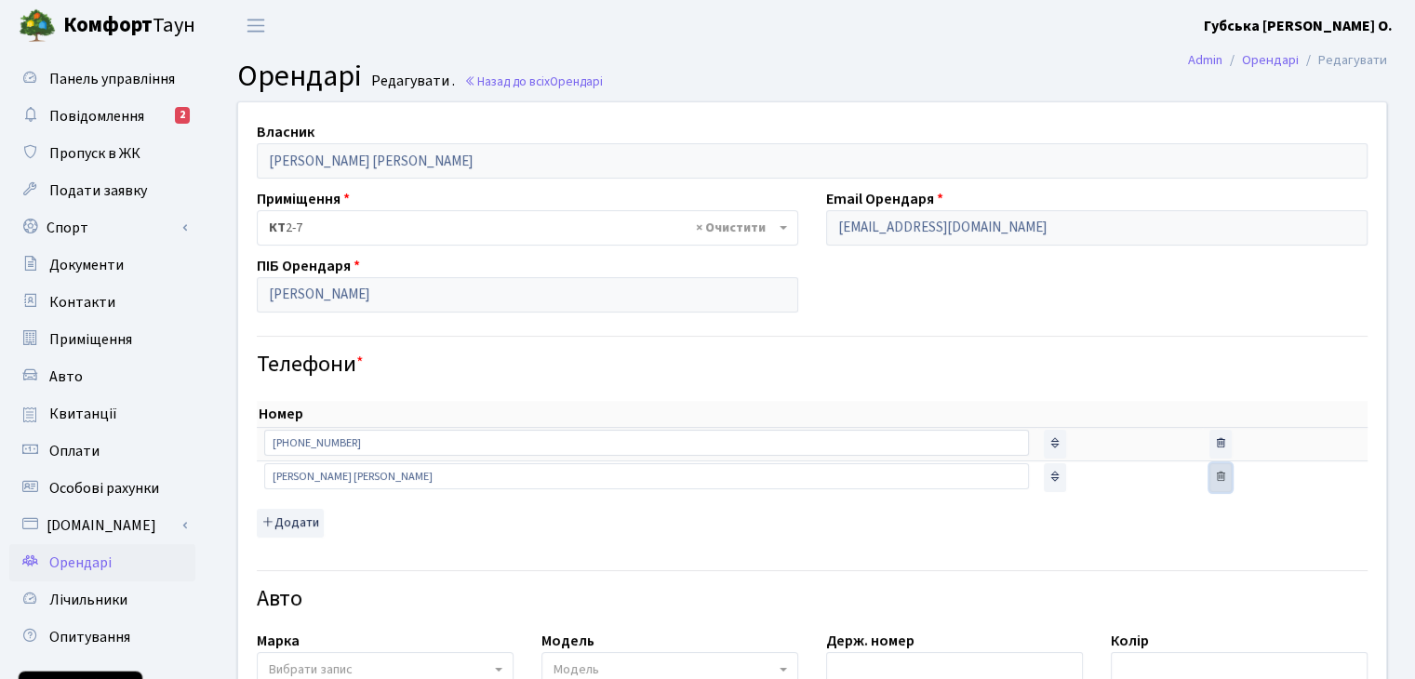
click at [1214, 474] on icon "button" at bounding box center [1220, 476] width 13 height 13
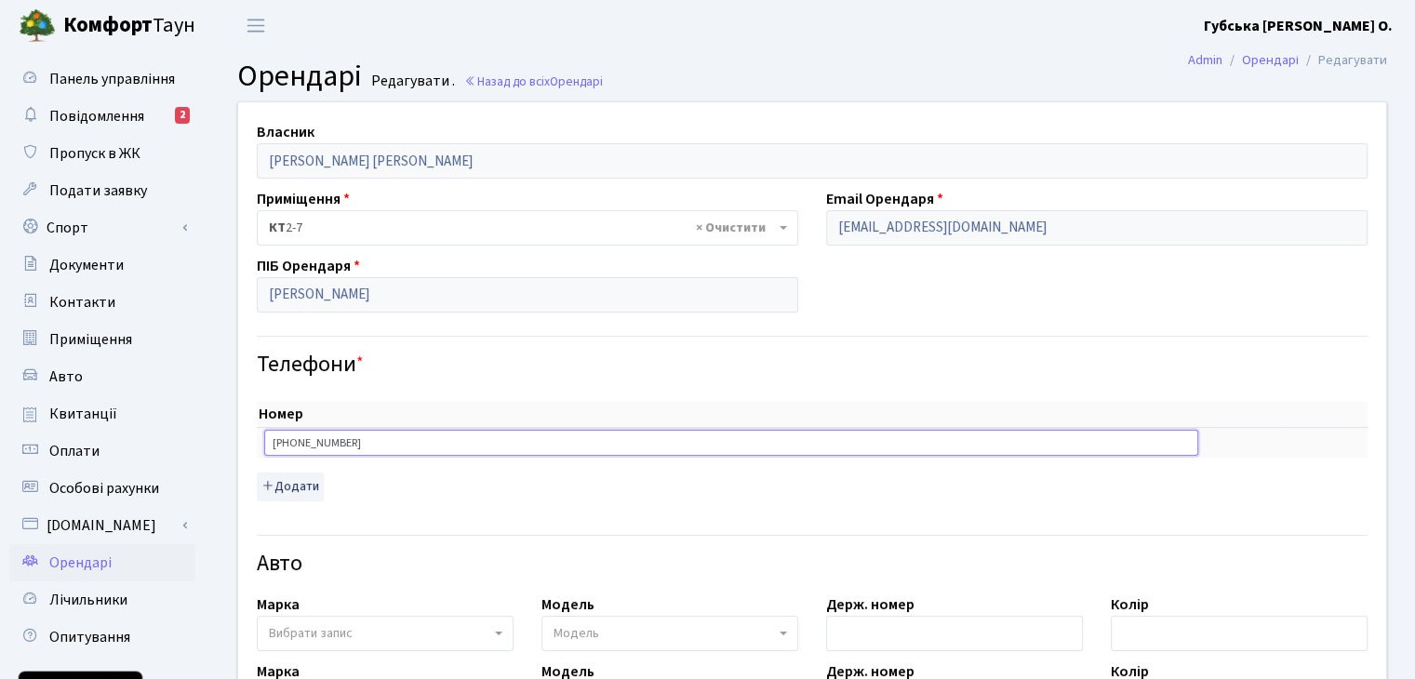
click at [499, 446] on input "[PHONE_NUMBER]" at bounding box center [731, 443] width 934 height 26
type input "+"
click at [540, 363] on h4 "Телефони *" at bounding box center [812, 365] width 1111 height 27
click at [668, 295] on input "Соломко Євген Юрійович" at bounding box center [527, 294] width 541 height 35
click at [435, 442] on input "text" at bounding box center [731, 443] width 934 height 26
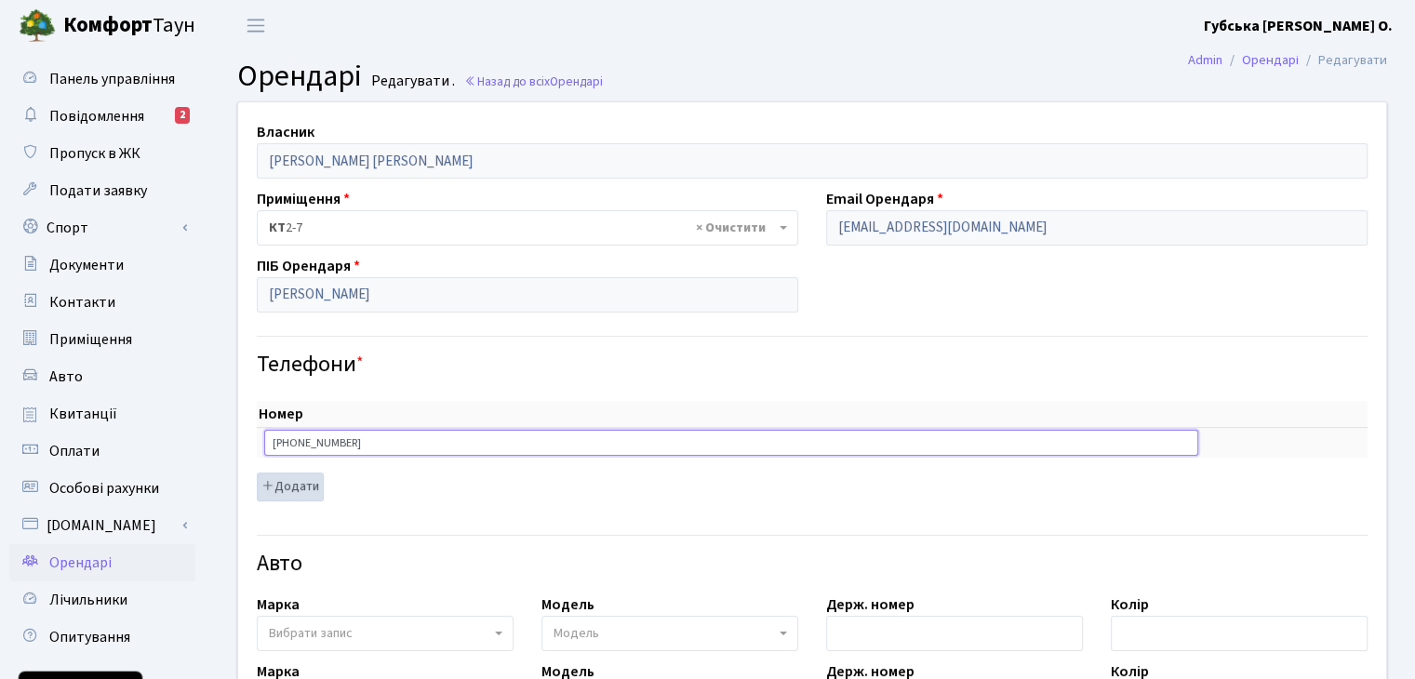
type input "[PHONE_NUMBER]"
click at [309, 495] on button "Додати" at bounding box center [290, 487] width 67 height 29
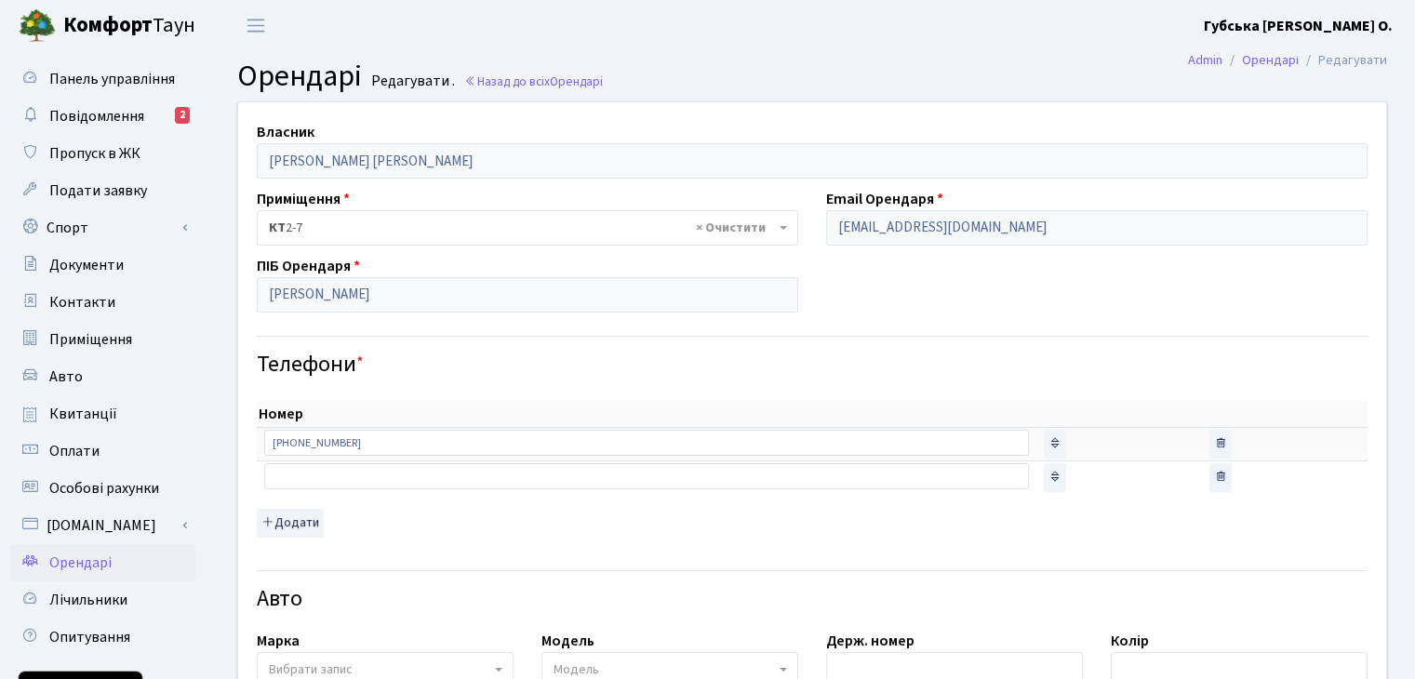
click at [1110, 436] on td "sort item" at bounding box center [1119, 443] width 166 height 33
click at [1044, 448] on span "sort item" at bounding box center [1055, 444] width 22 height 29
click at [1044, 432] on span "sort item" at bounding box center [1055, 444] width 22 height 29
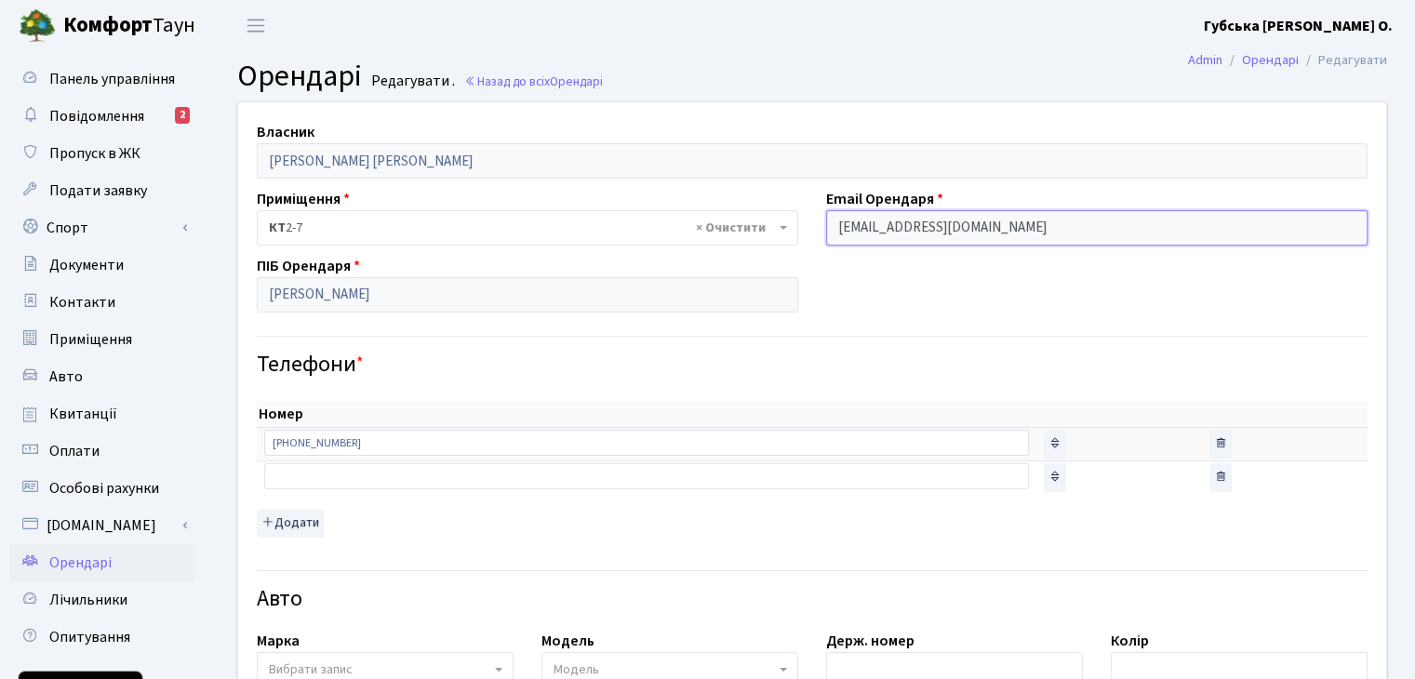
click at [1051, 228] on input "dreambot008@gmail.com" at bounding box center [1096, 227] width 541 height 35
click at [1002, 224] on input "dreambot008@gmail.com" at bounding box center [1096, 227] width 541 height 35
click at [998, 224] on input "dreambot008@gmail.com" at bounding box center [1096, 227] width 541 height 35
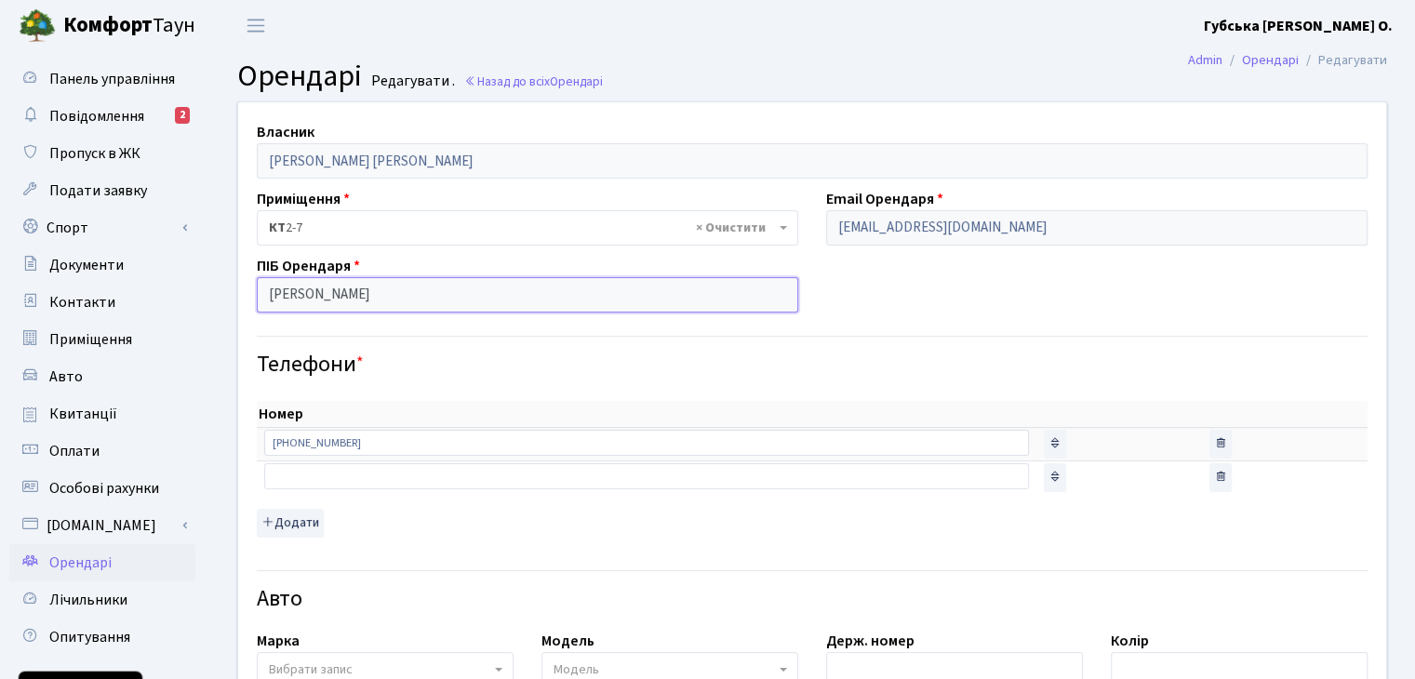
click at [620, 294] on input "Соломко Євген Юрійович" at bounding box center [527, 294] width 541 height 35
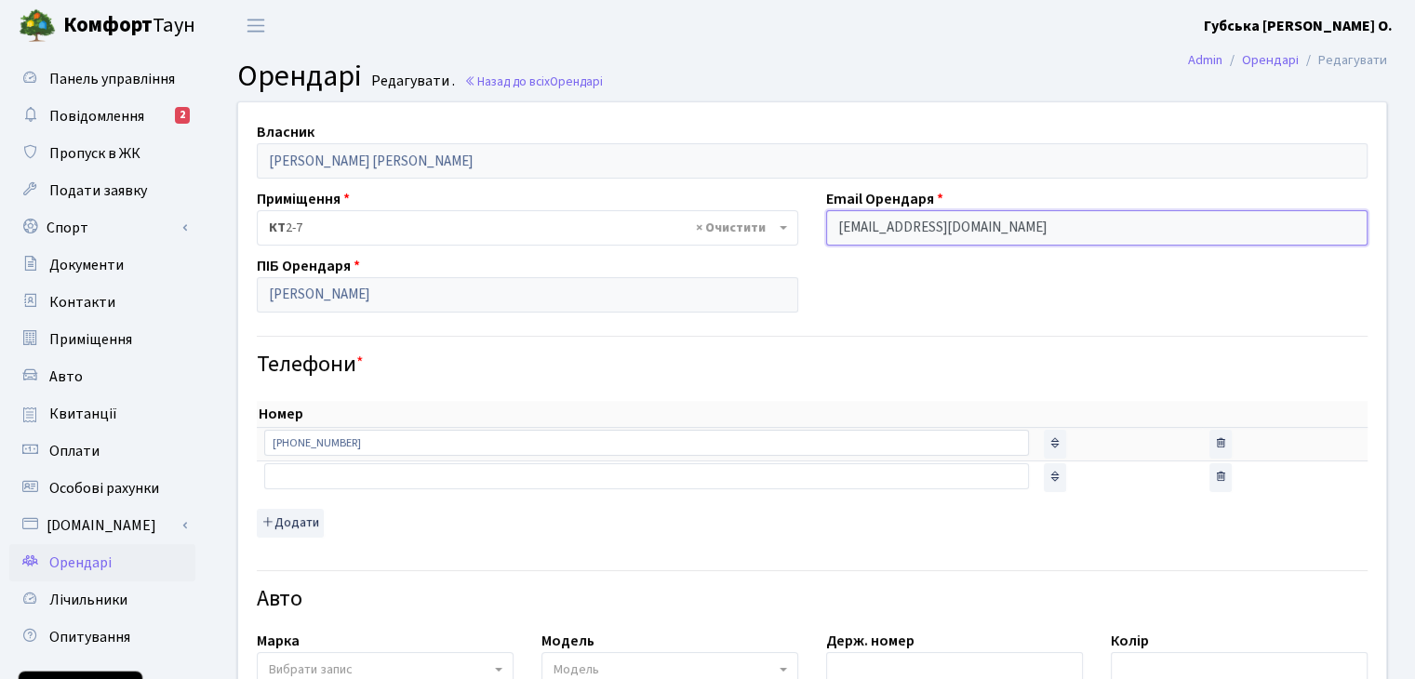
click at [1039, 228] on input "dreambot008@gmail.com" at bounding box center [1096, 227] width 541 height 35
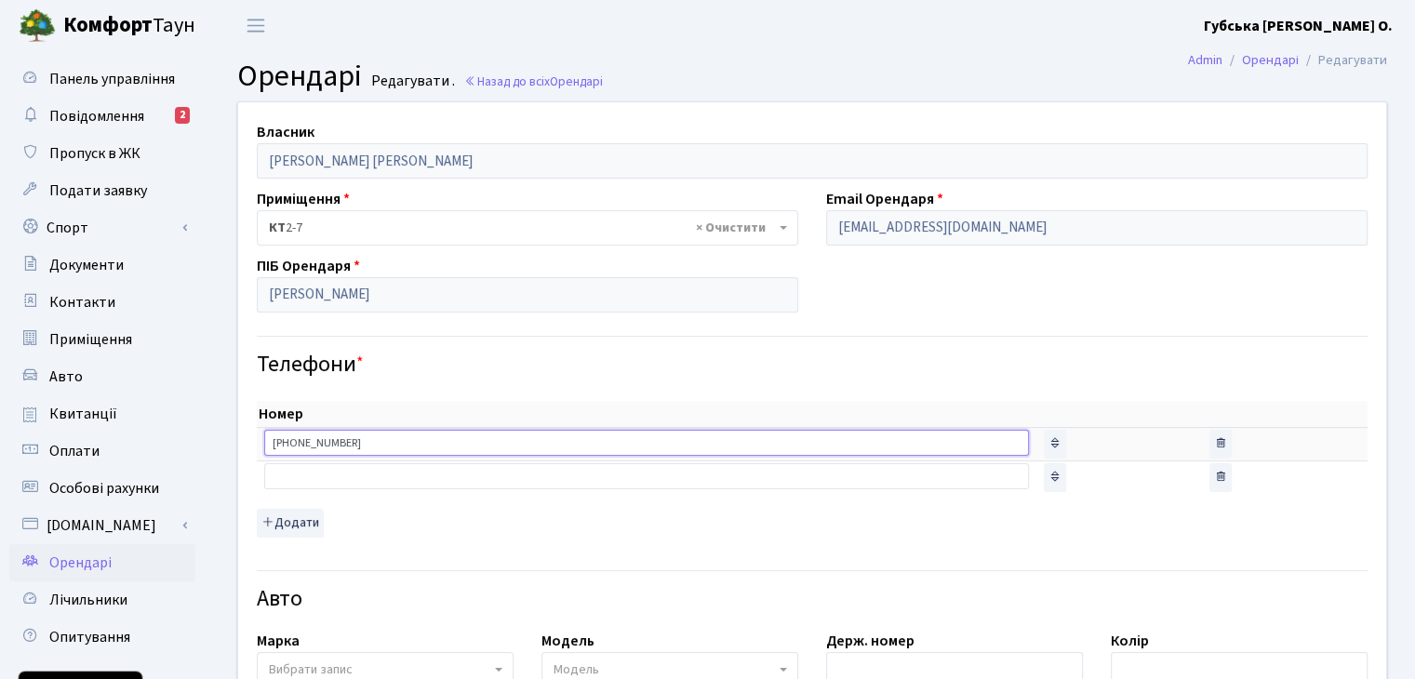
click at [496, 437] on input "[PHONE_NUMBER]" at bounding box center [646, 443] width 765 height 26
click at [1089, 447] on td "sort item" at bounding box center [1119, 443] width 166 height 33
click at [1044, 451] on span "sort item" at bounding box center [1055, 444] width 22 height 29
click at [1048, 436] on icon at bounding box center [1054, 442] width 13 height 13
click at [1265, 60] on link "Орендарі" at bounding box center [1270, 60] width 57 height 20
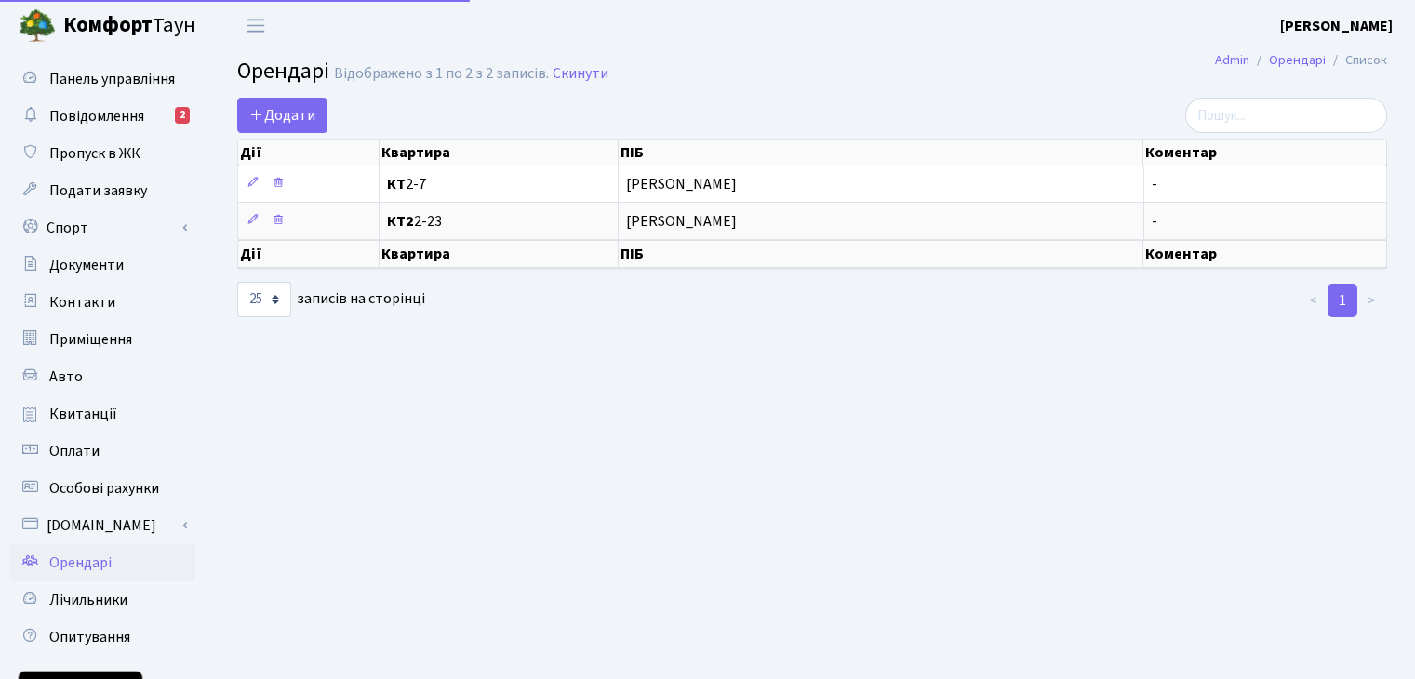
select select "25"
click at [288, 119] on span "Додати" at bounding box center [282, 115] width 66 height 20
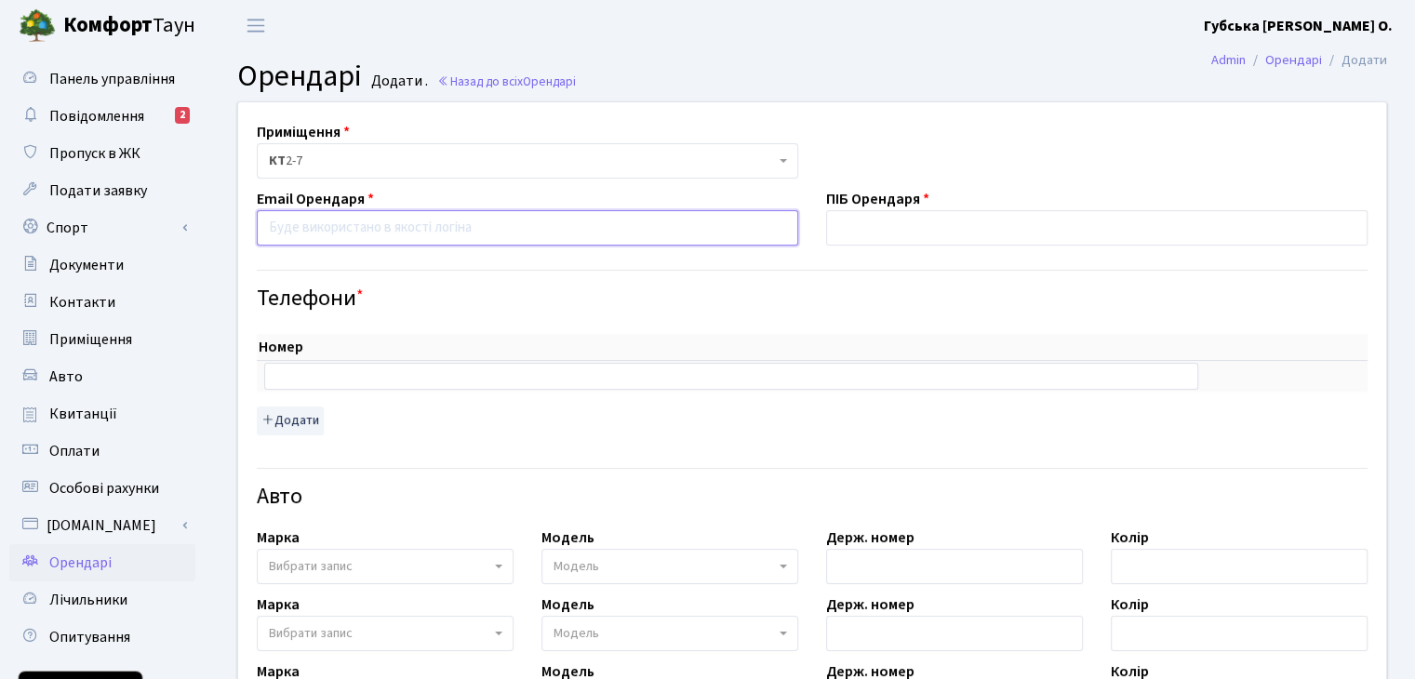
click at [417, 225] on input "email" at bounding box center [527, 227] width 541 height 35
click at [380, 224] on input "email" at bounding box center [527, 227] width 541 height 35
type input "[EMAIL_ADDRESS][DOMAIN_NAME]"
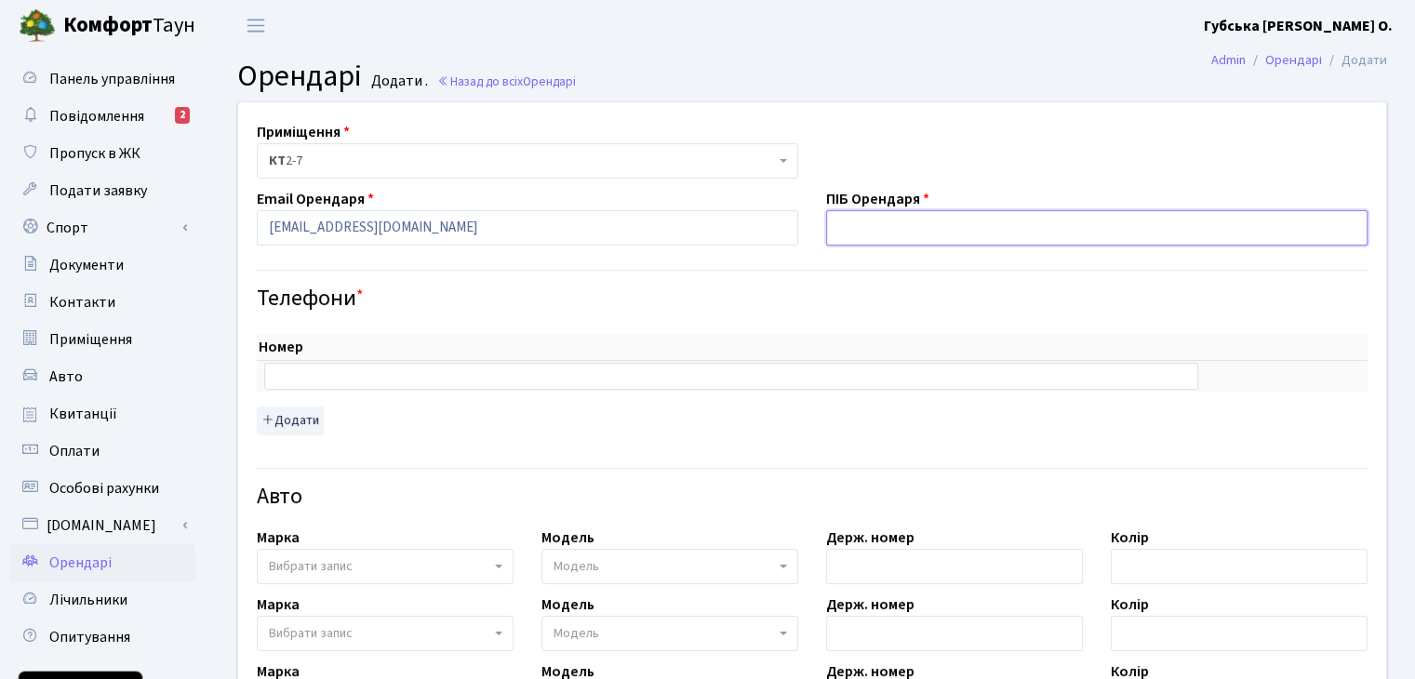
click at [862, 235] on input "text" at bounding box center [1096, 227] width 541 height 35
type input "[PERSON_NAME] [PERSON_NAME]"
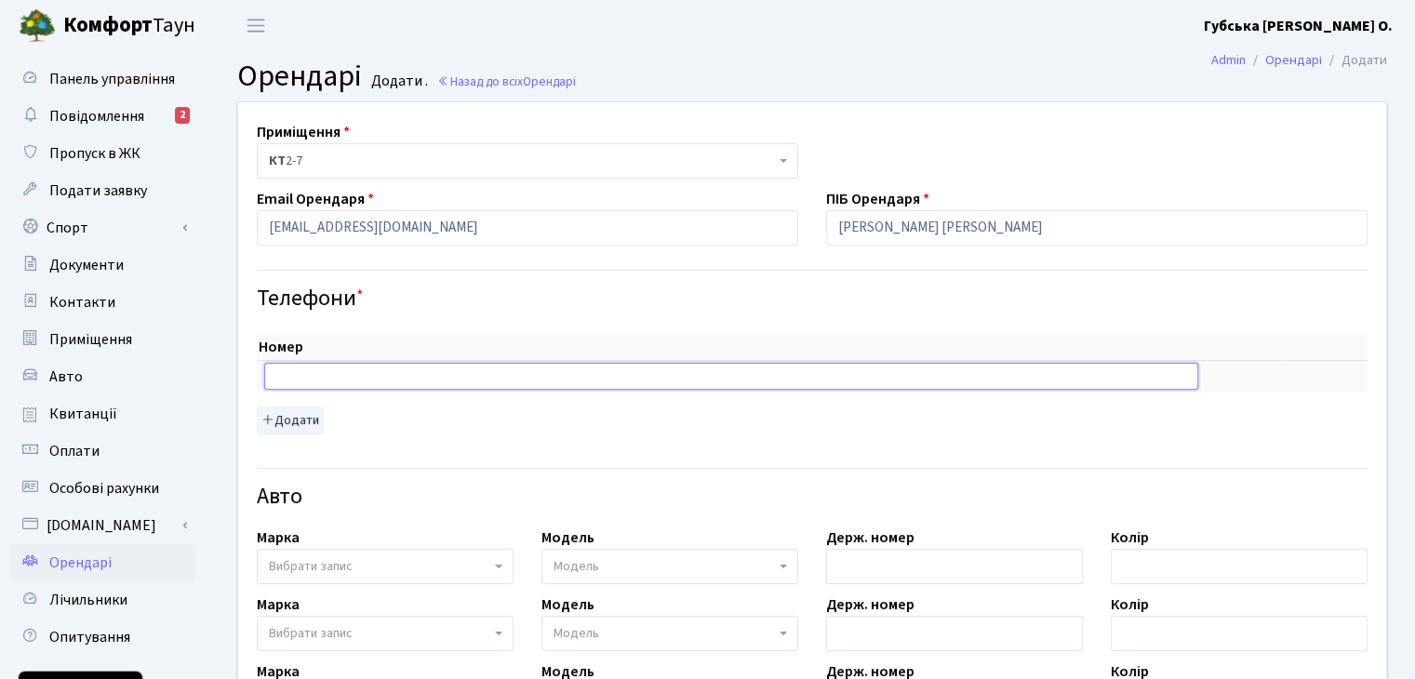
click at [592, 377] on input "text" at bounding box center [731, 376] width 934 height 26
type input "[PHONE_NUMBER]"
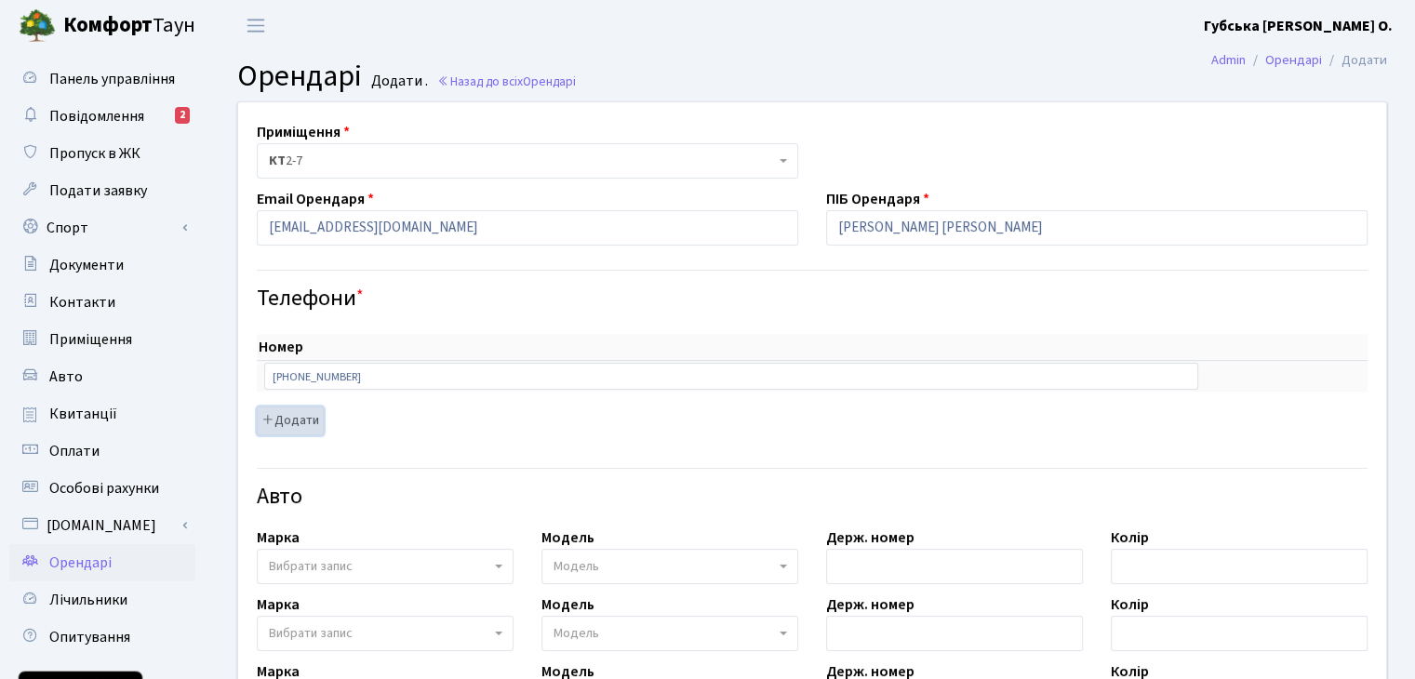
click at [298, 419] on button "Додати" at bounding box center [290, 421] width 67 height 29
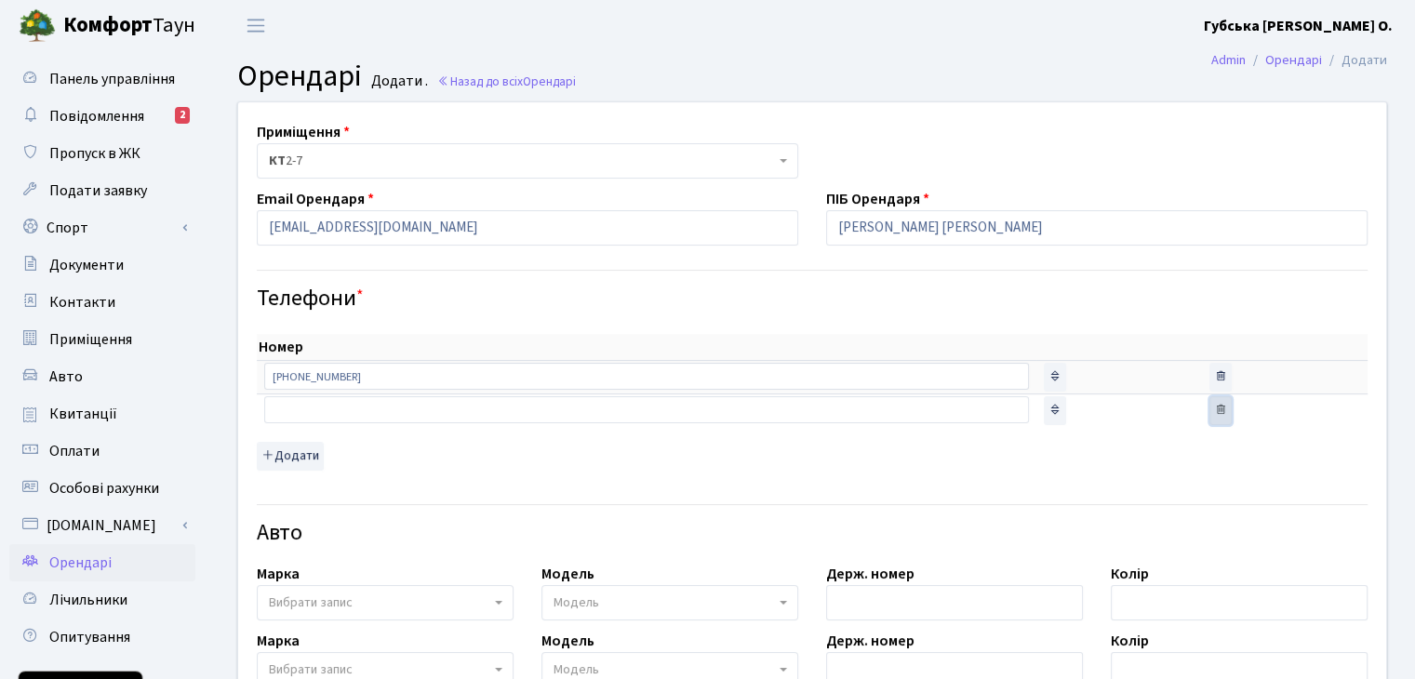
click at [1214, 408] on icon "button" at bounding box center [1220, 409] width 13 height 13
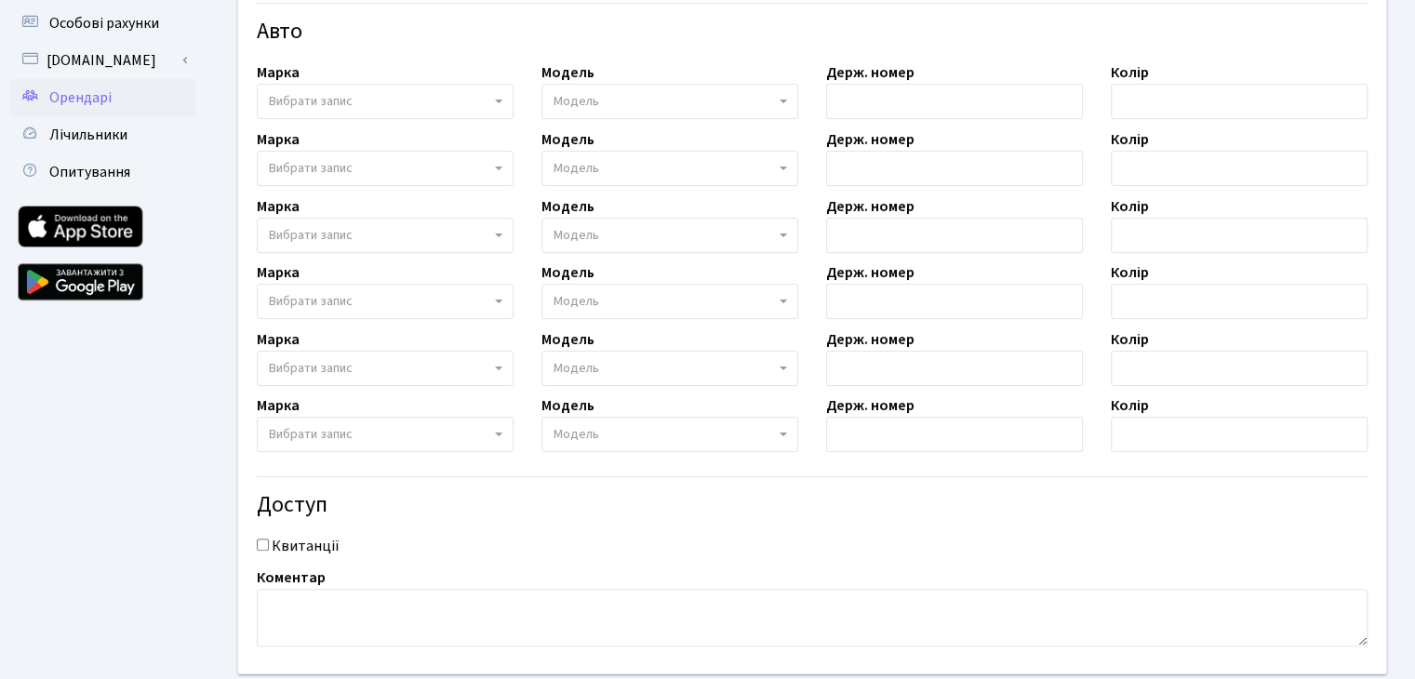
scroll to position [572, 0]
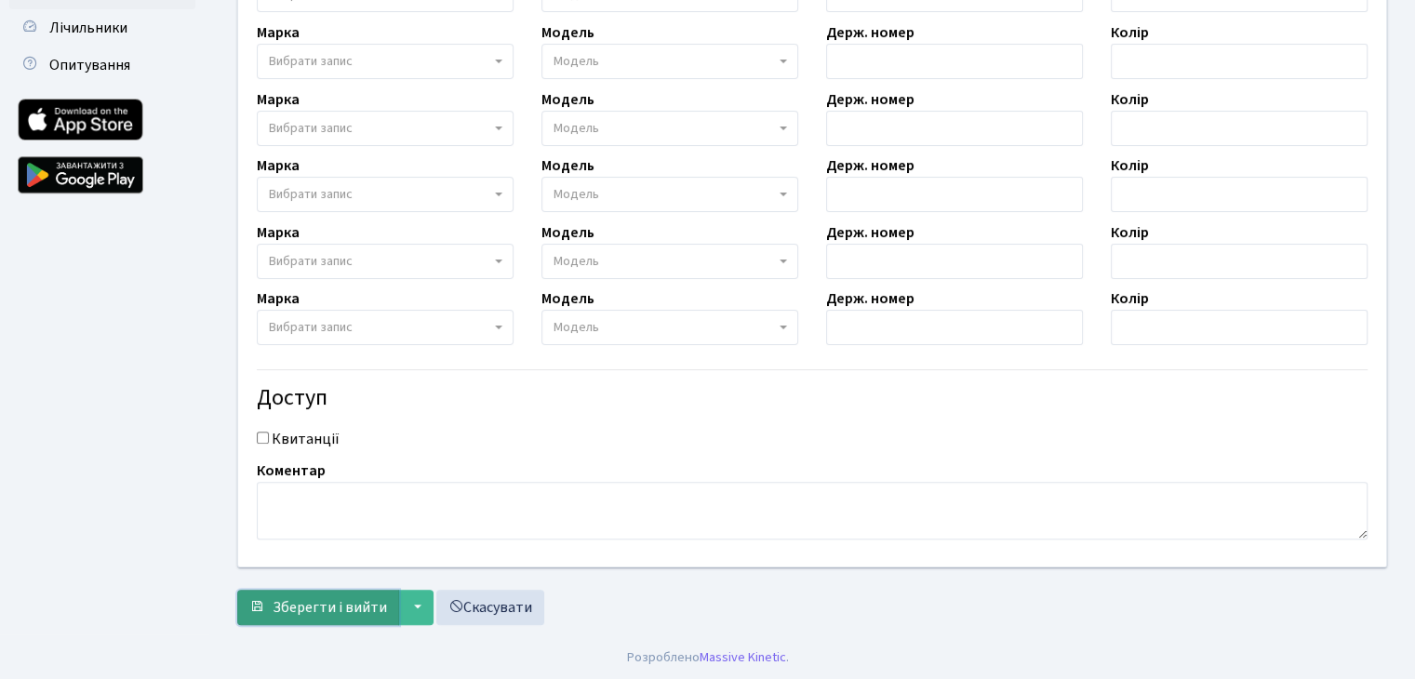
click at [341, 611] on span "Зберегти і вийти" at bounding box center [330, 607] width 114 height 20
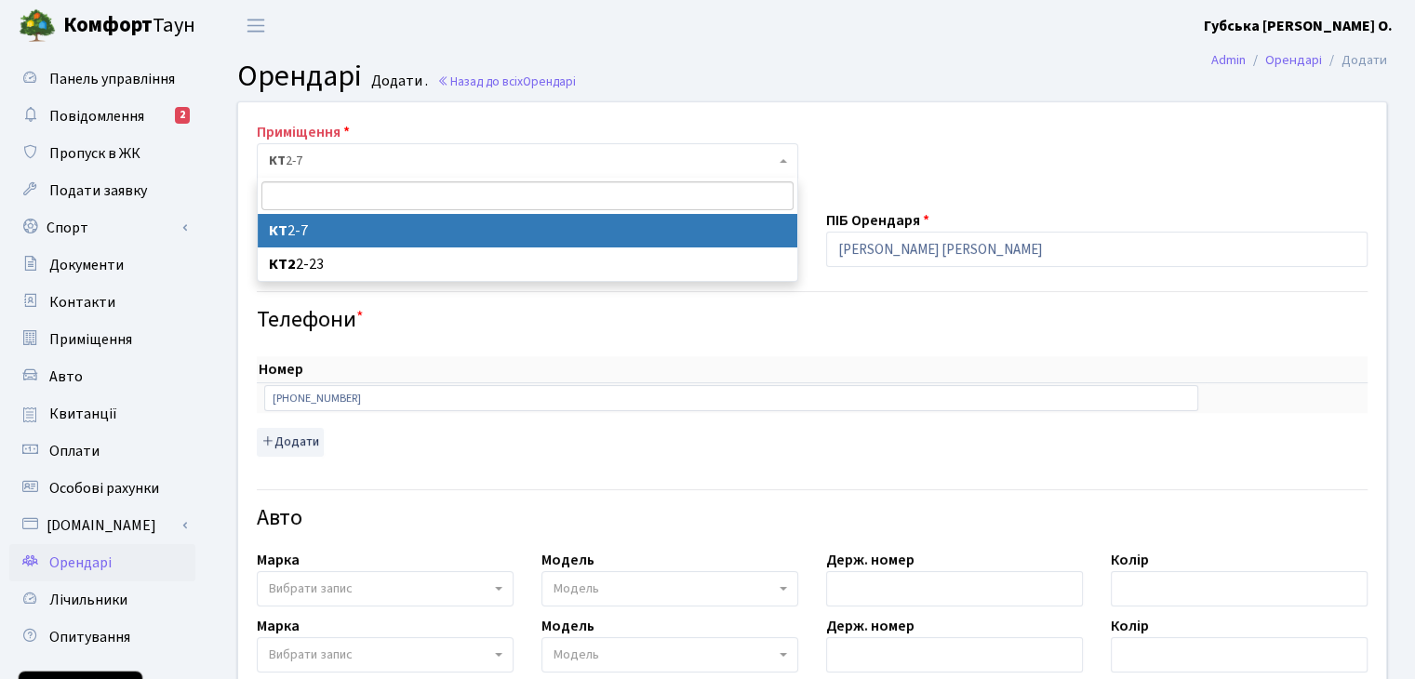
click at [784, 165] on span at bounding box center [785, 160] width 4 height 35
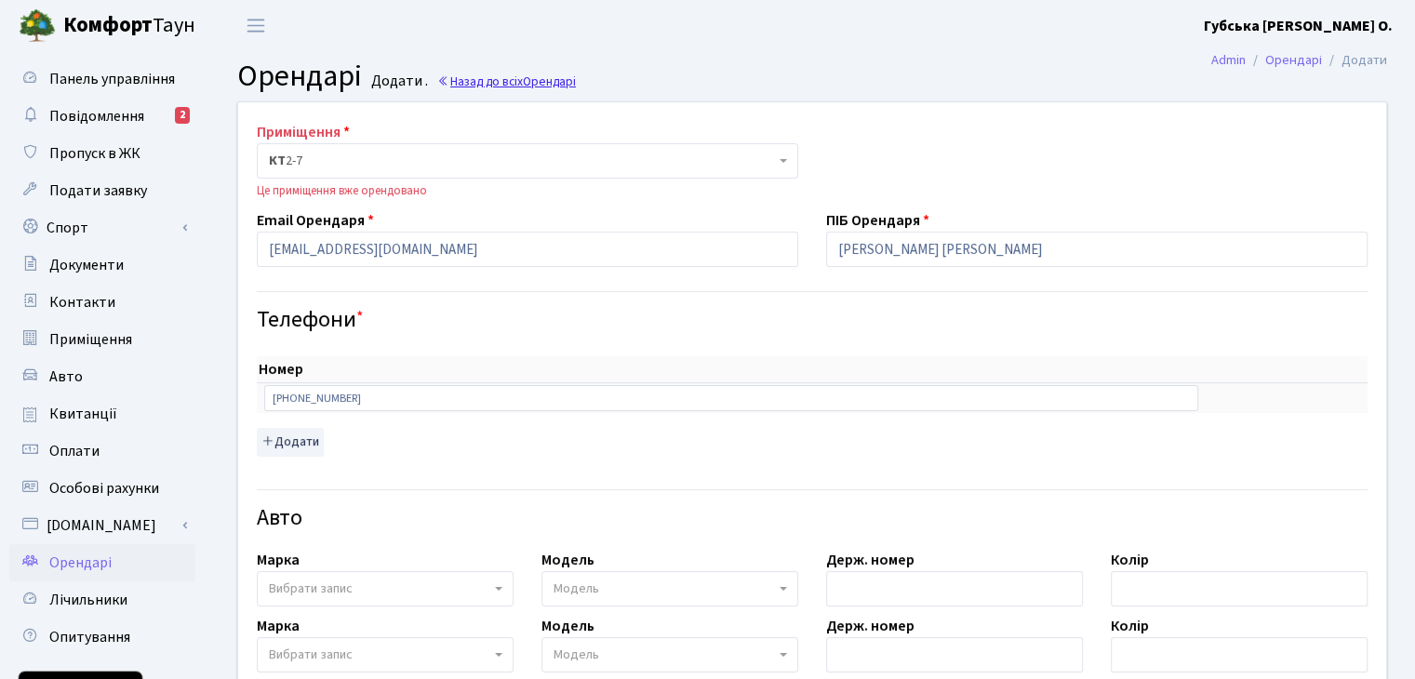
click at [486, 82] on link "Назад до всіх Орендарі" at bounding box center [506, 82] width 139 height 18
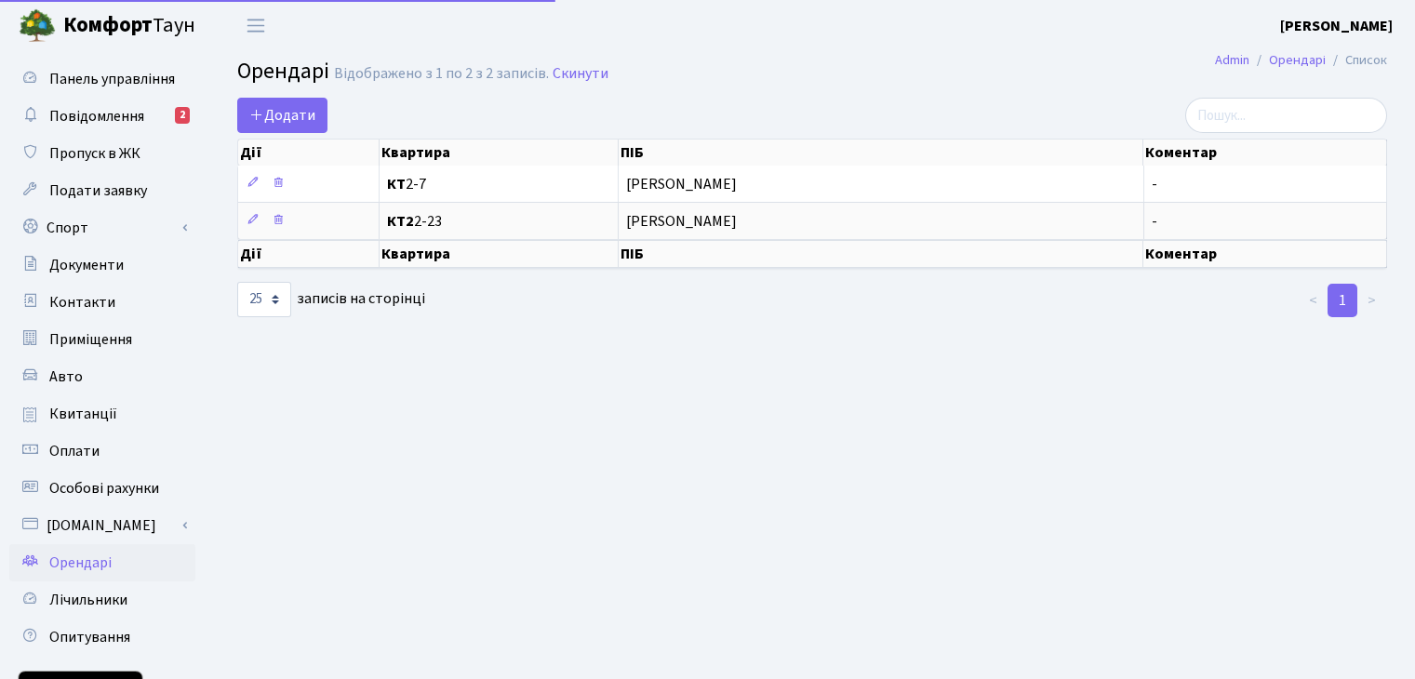
select select "25"
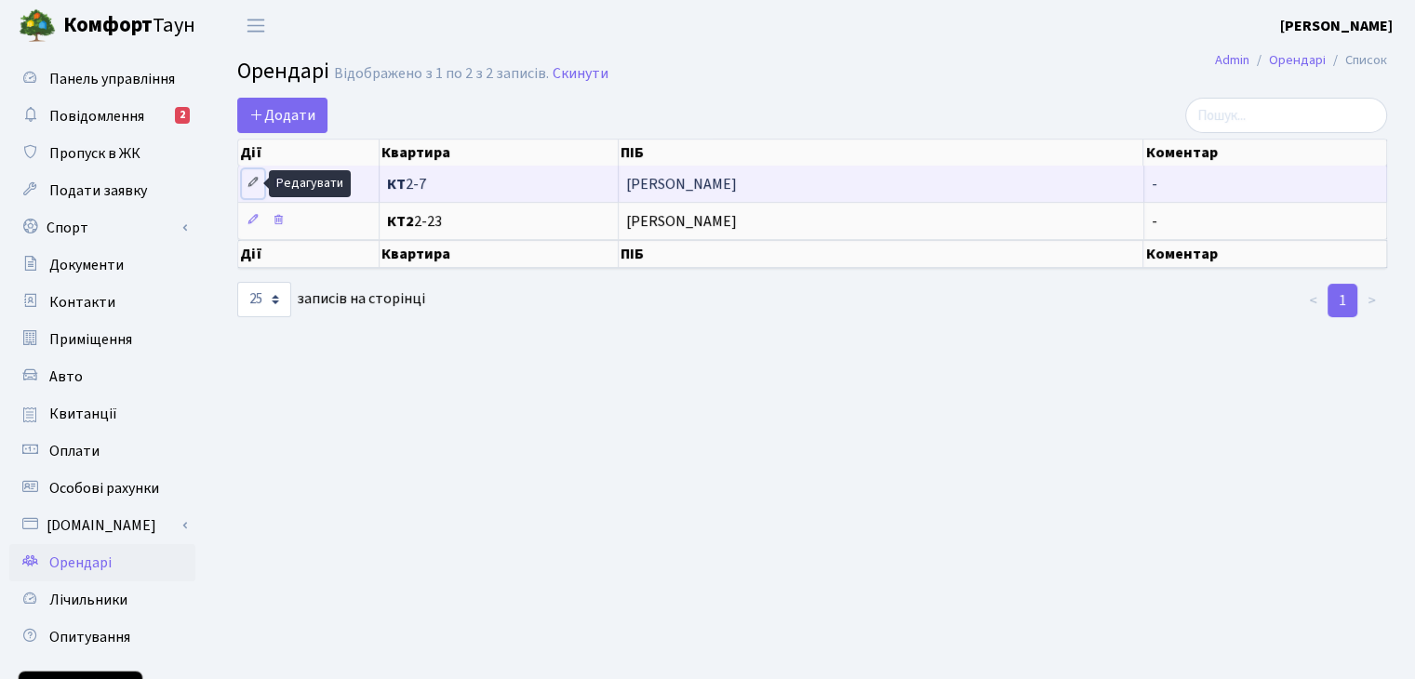
click at [250, 183] on icon at bounding box center [253, 182] width 13 height 13
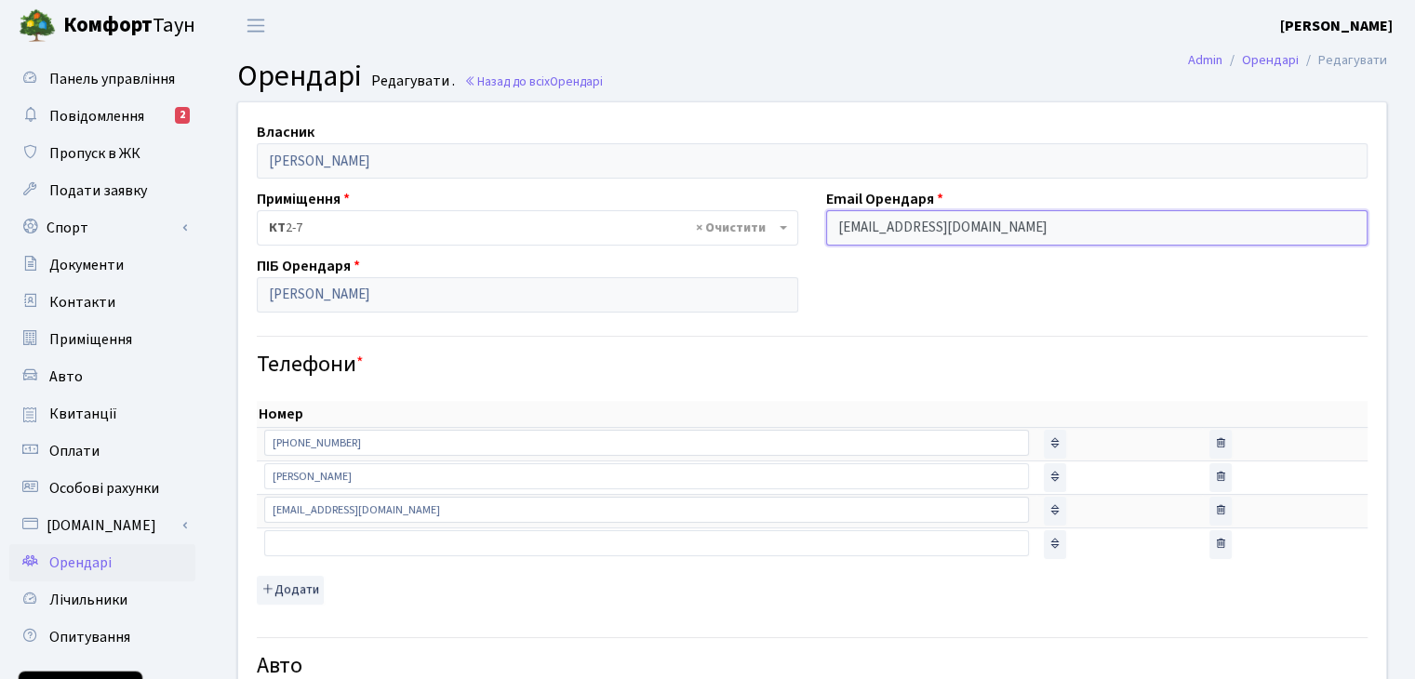
click at [1001, 229] on input "[EMAIL_ADDRESS][DOMAIN_NAME]" at bounding box center [1096, 227] width 541 height 35
drag, startPoint x: 1001, startPoint y: 229, endPoint x: 784, endPoint y: 234, distance: 216.8
click at [1068, 220] on input "dreambot008@gmail.com" at bounding box center [1096, 227] width 541 height 35
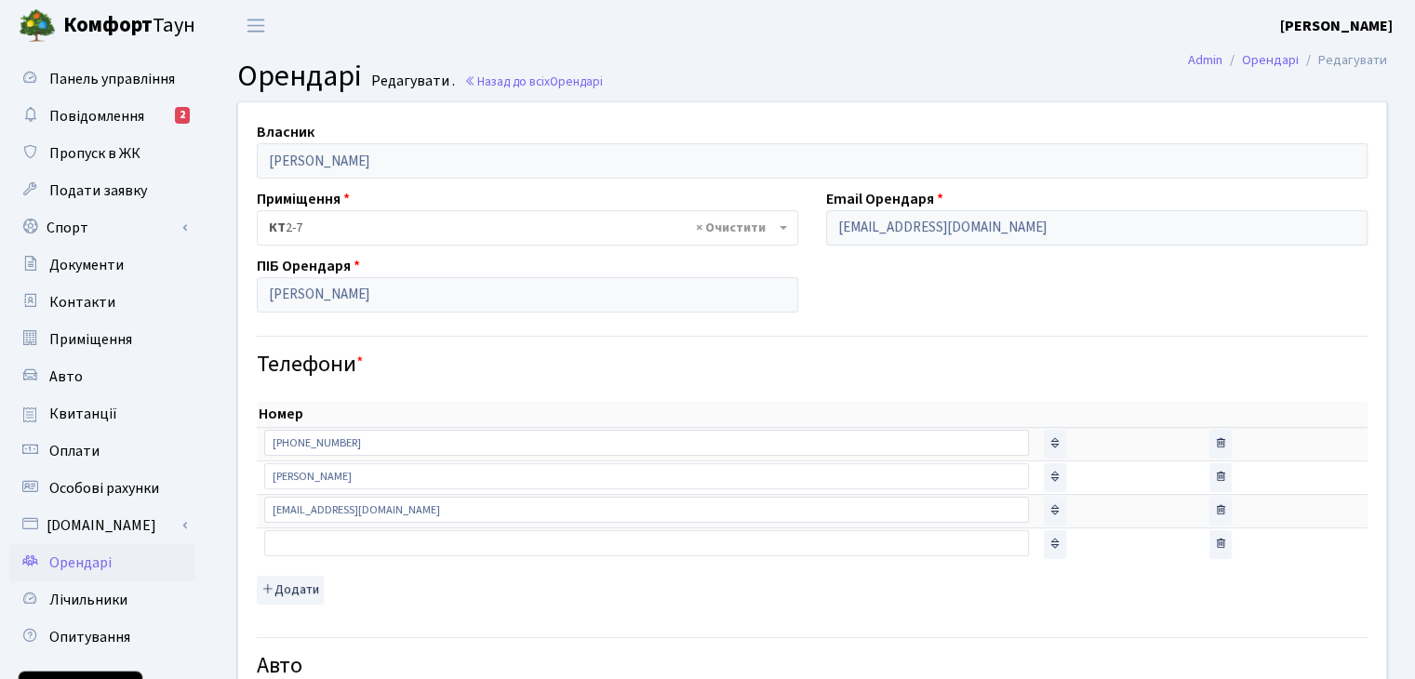
click at [1335, 61] on li "Редагувати" at bounding box center [1343, 60] width 88 height 20
click at [123, 119] on span "Повідомлення" at bounding box center [96, 116] width 95 height 20
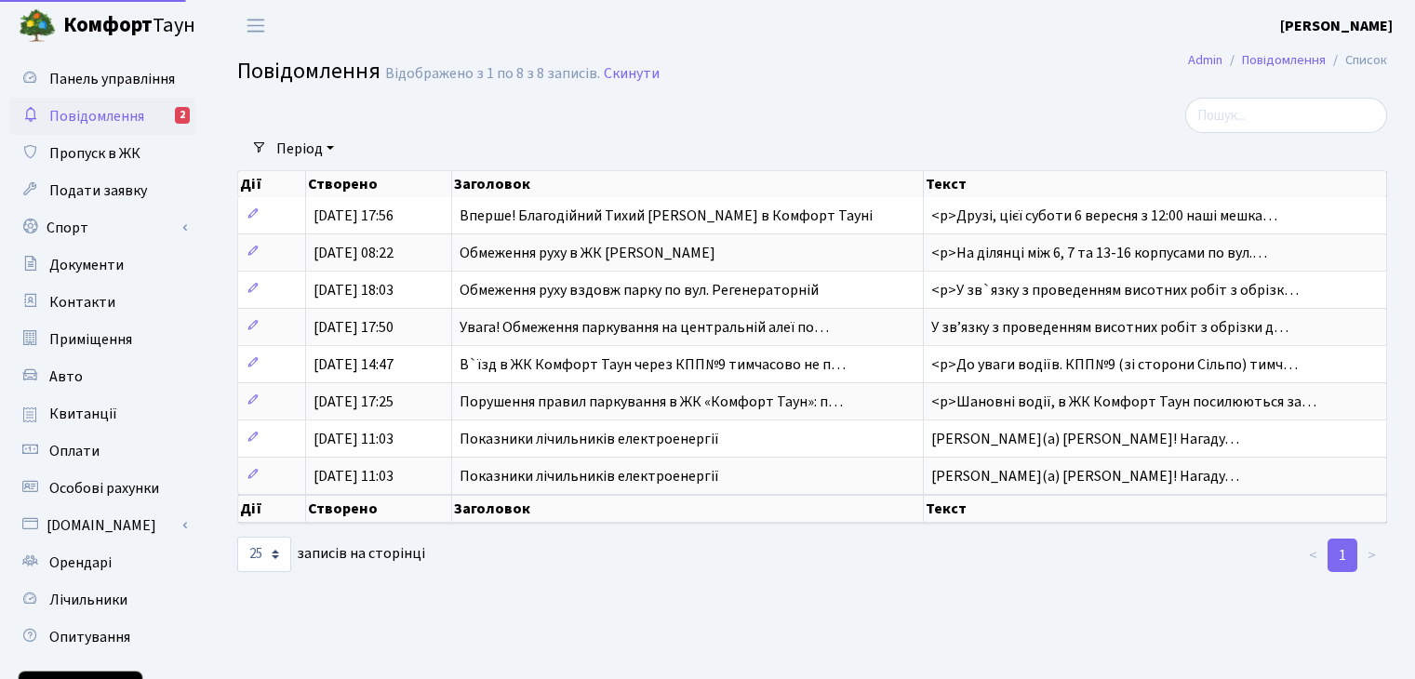
select select "25"
click at [89, 555] on span "Орендарі" at bounding box center [80, 563] width 62 height 20
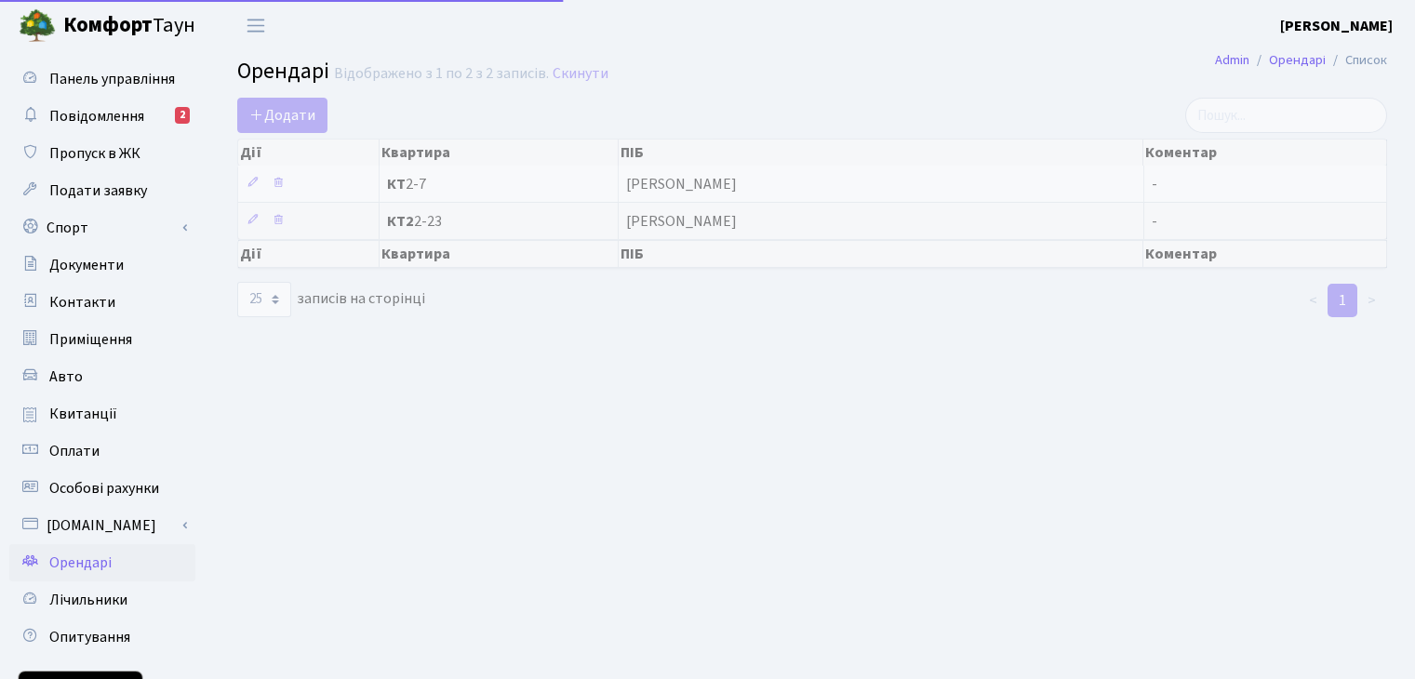
select select "25"
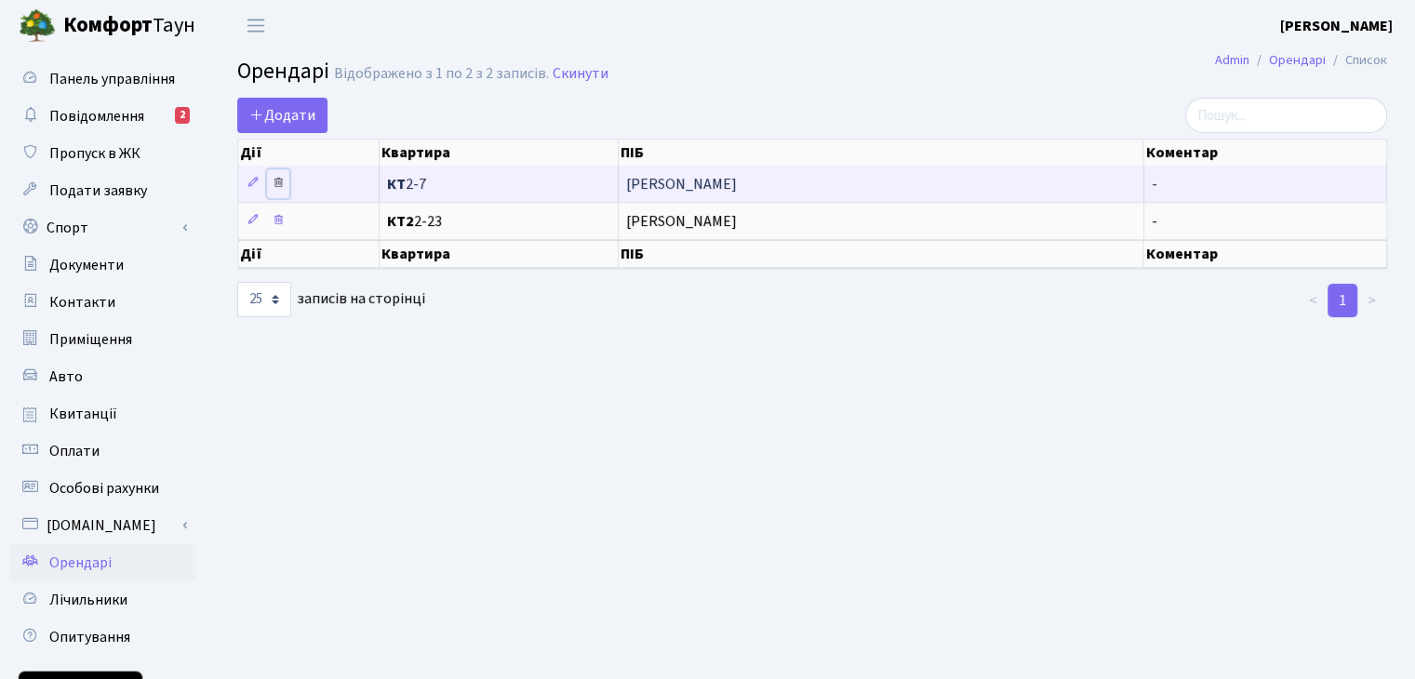
click at [274, 182] on icon at bounding box center [278, 182] width 13 height 13
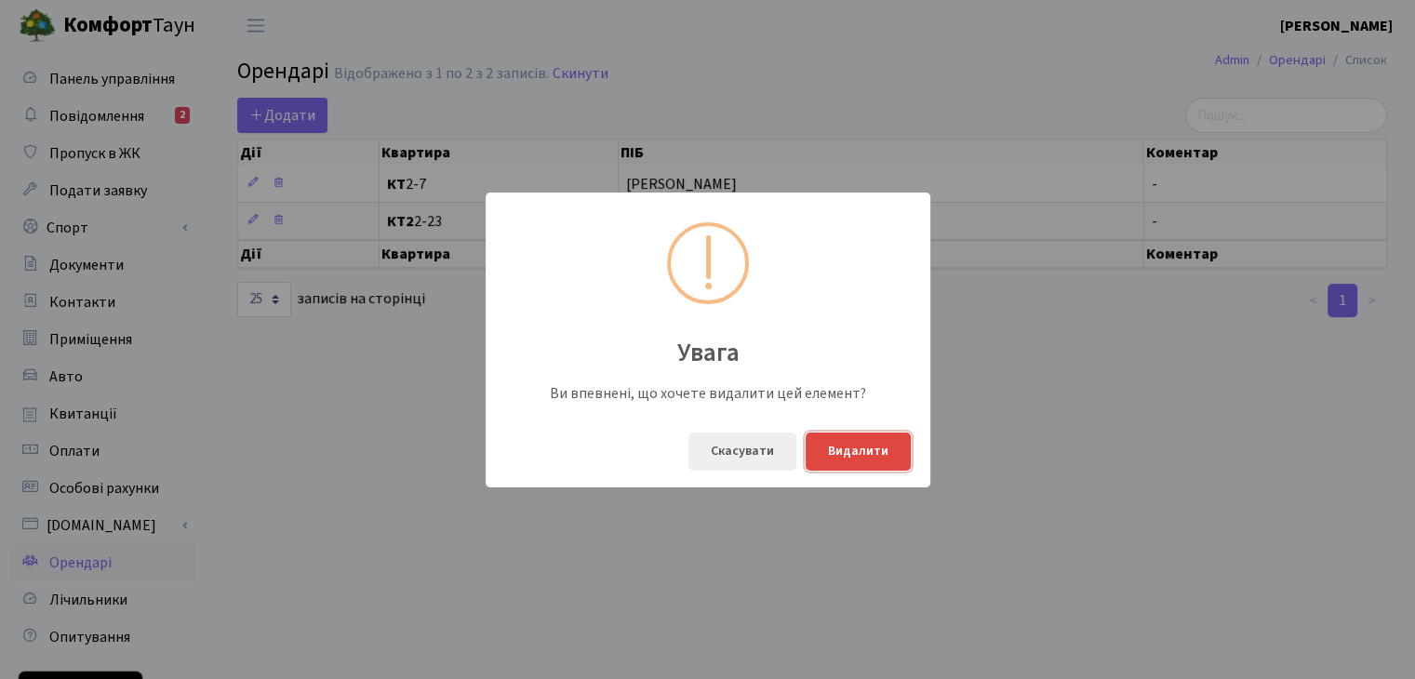
click at [849, 458] on button "Видалити" at bounding box center [858, 452] width 105 height 38
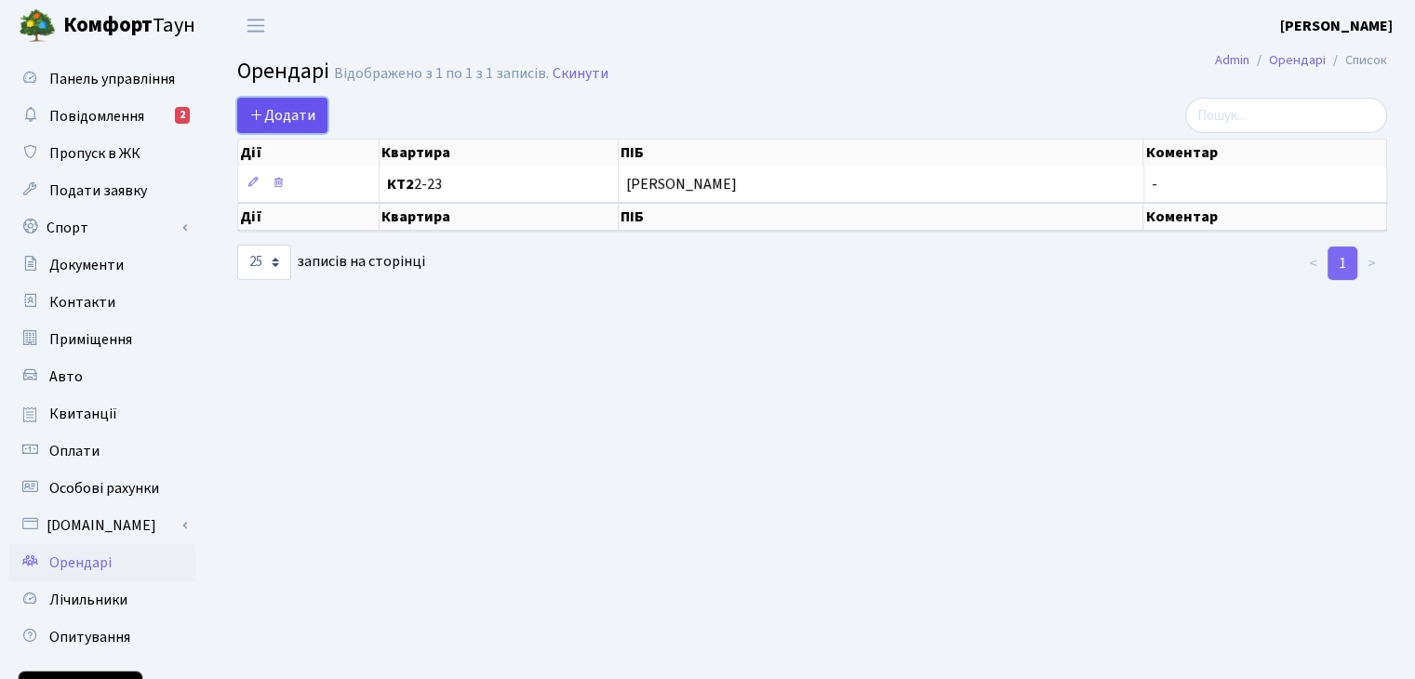
click at [292, 116] on span "Додати" at bounding box center [282, 115] width 66 height 20
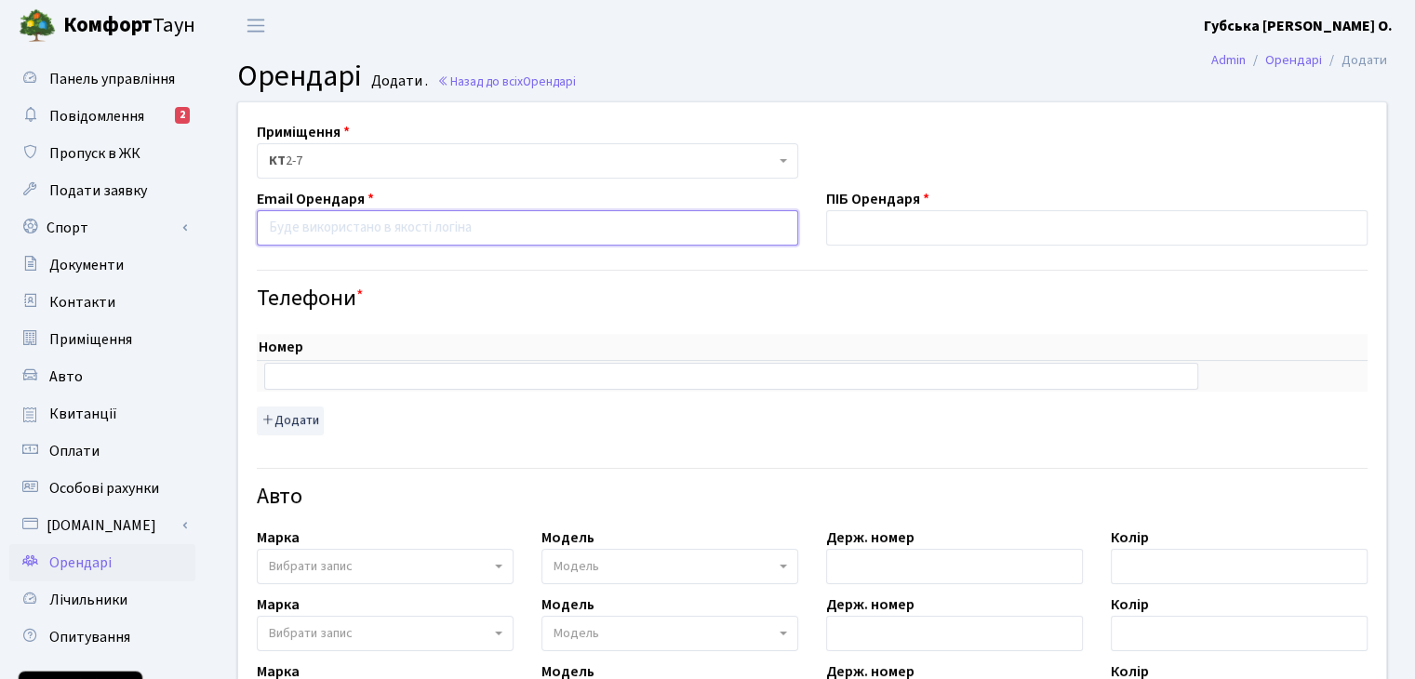
click at [628, 240] on input "email" at bounding box center [527, 227] width 541 height 35
type input "j"
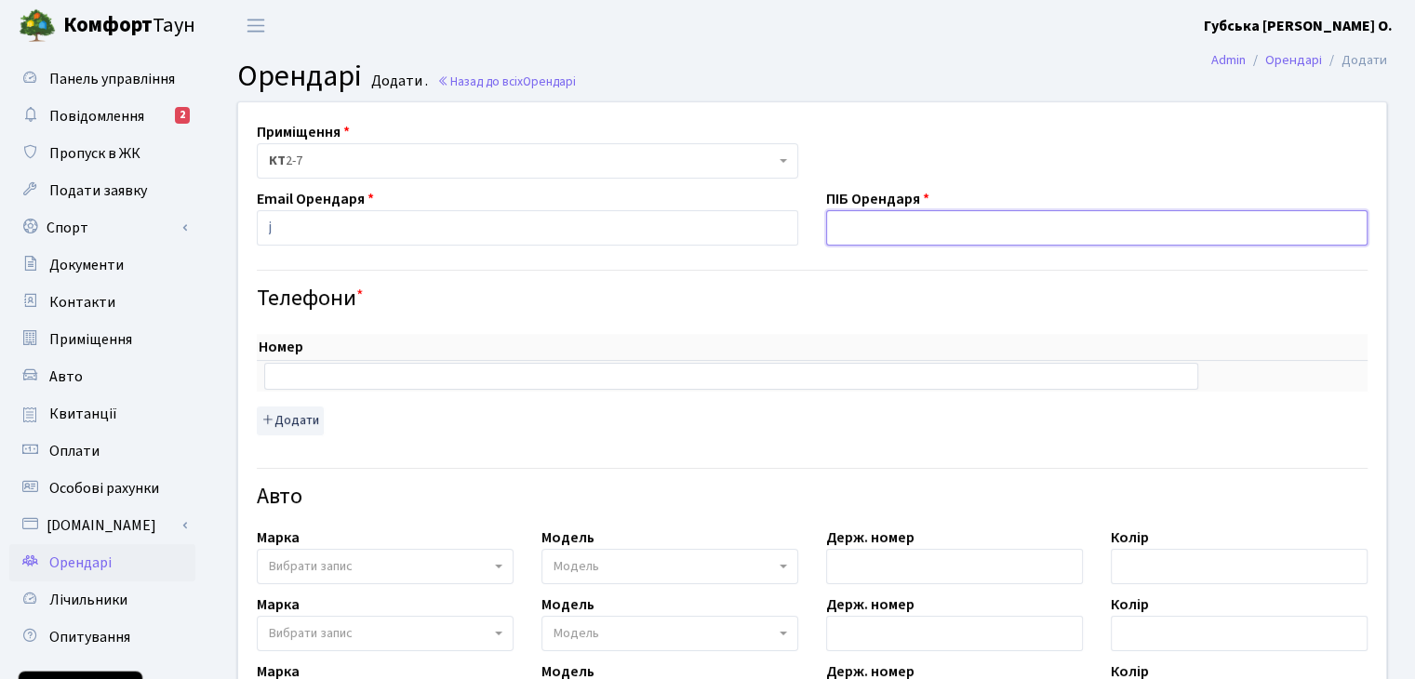
click at [869, 234] on input "text" at bounding box center [1096, 227] width 541 height 35
type input "[PERSON_NAME]"
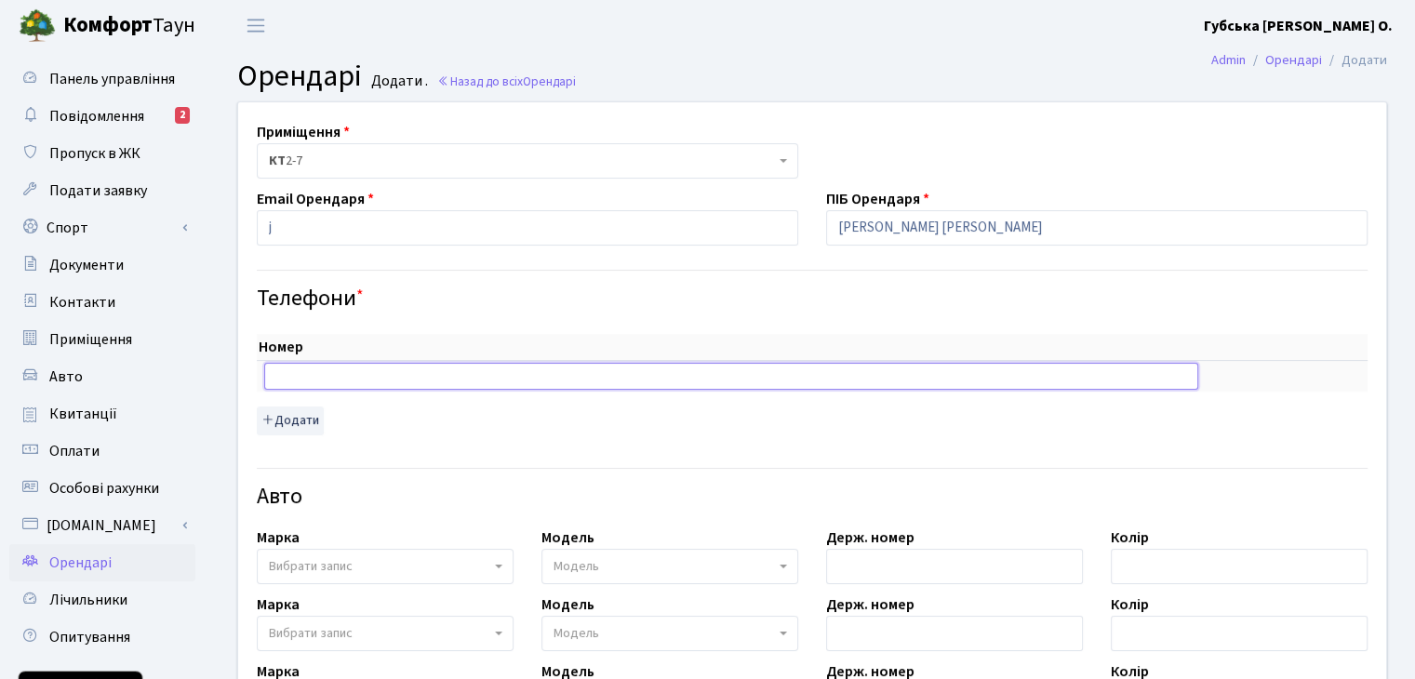
click at [401, 380] on input "text" at bounding box center [731, 376] width 934 height 26
type input "+380961515568"
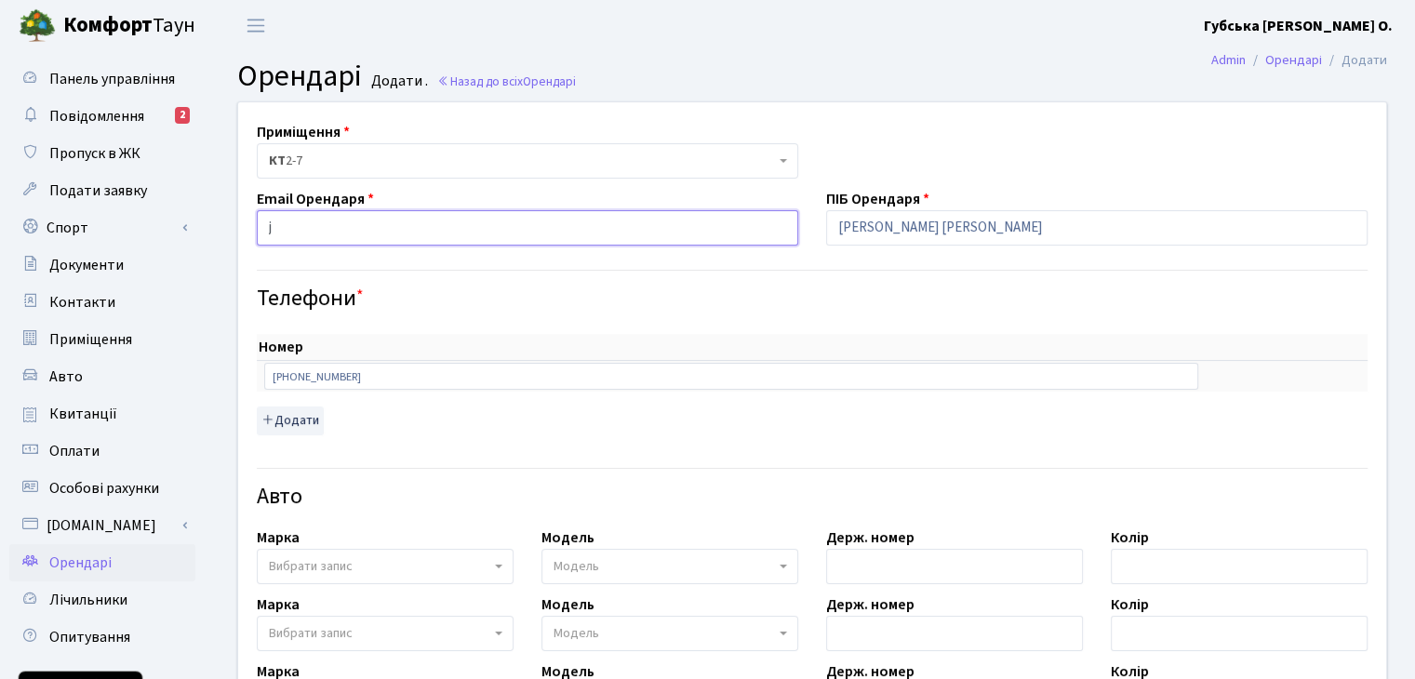
click at [339, 232] on input "j" at bounding box center [527, 227] width 541 height 35
click at [339, 232] on input "ju" at bounding box center [527, 227] width 541 height 35
type input "julietmolokanova@gmail.com"
click at [744, 299] on h4 "Телефони *" at bounding box center [812, 299] width 1111 height 27
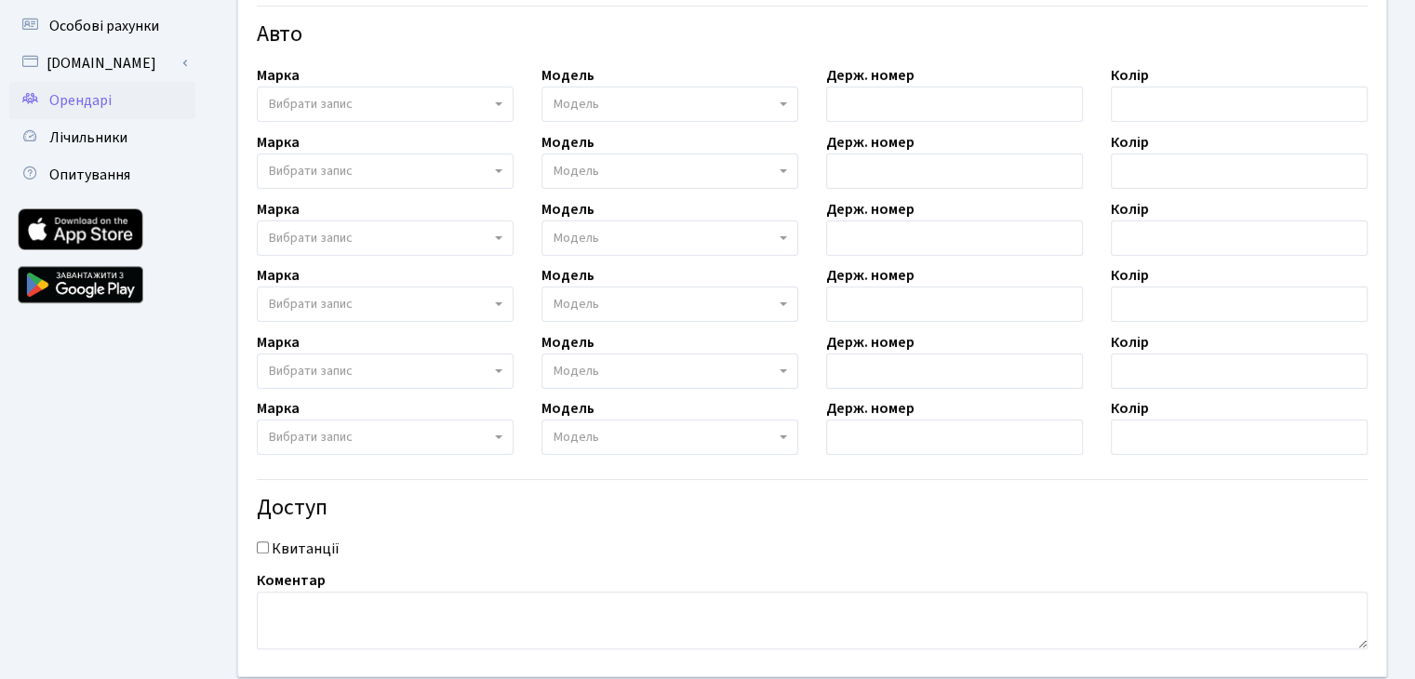
scroll to position [572, 0]
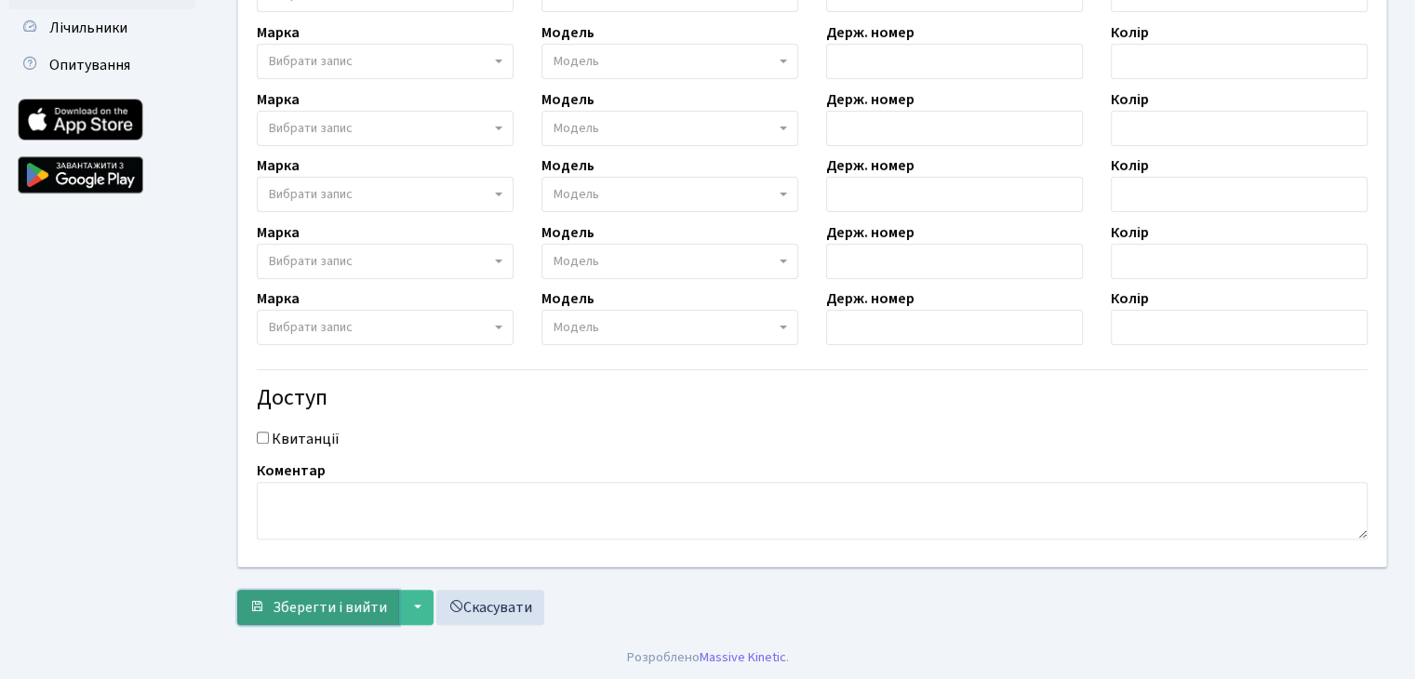
click at [340, 601] on span "Зберегти і вийти" at bounding box center [330, 607] width 114 height 20
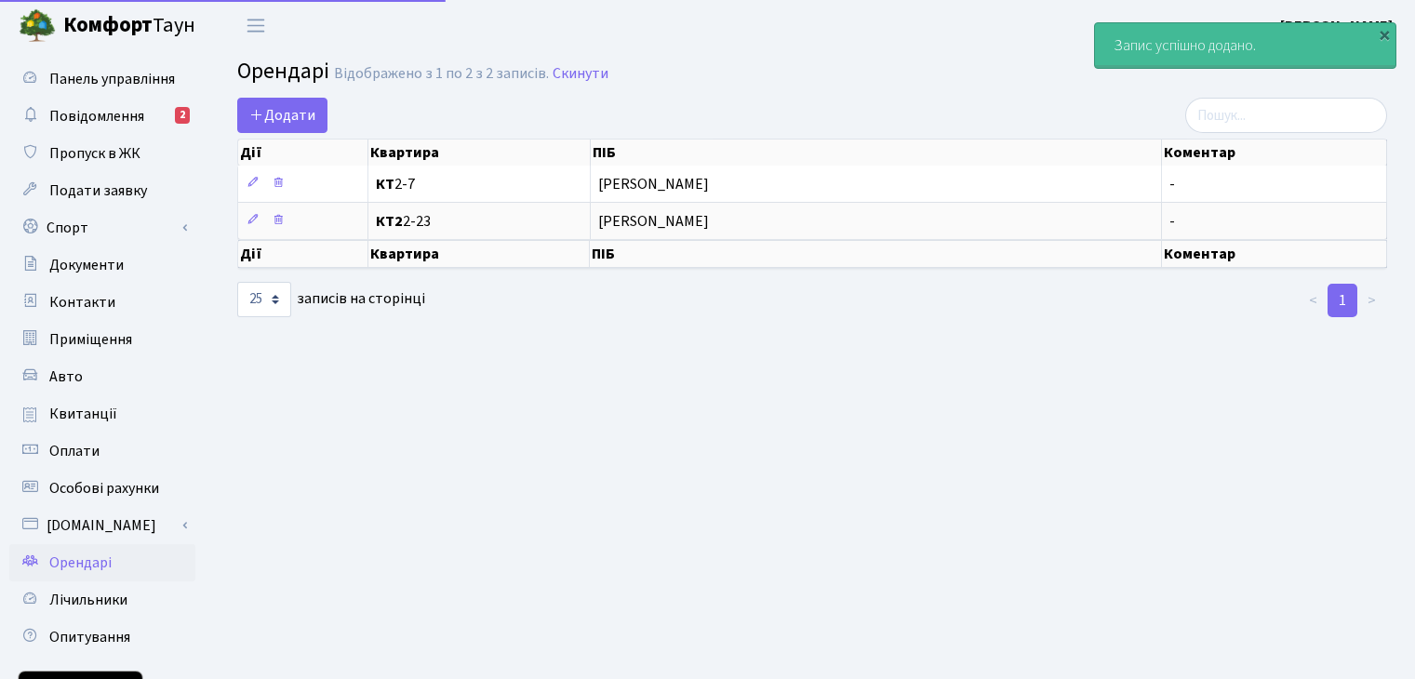
select select "25"
